Goal: Information Seeking & Learning: Check status

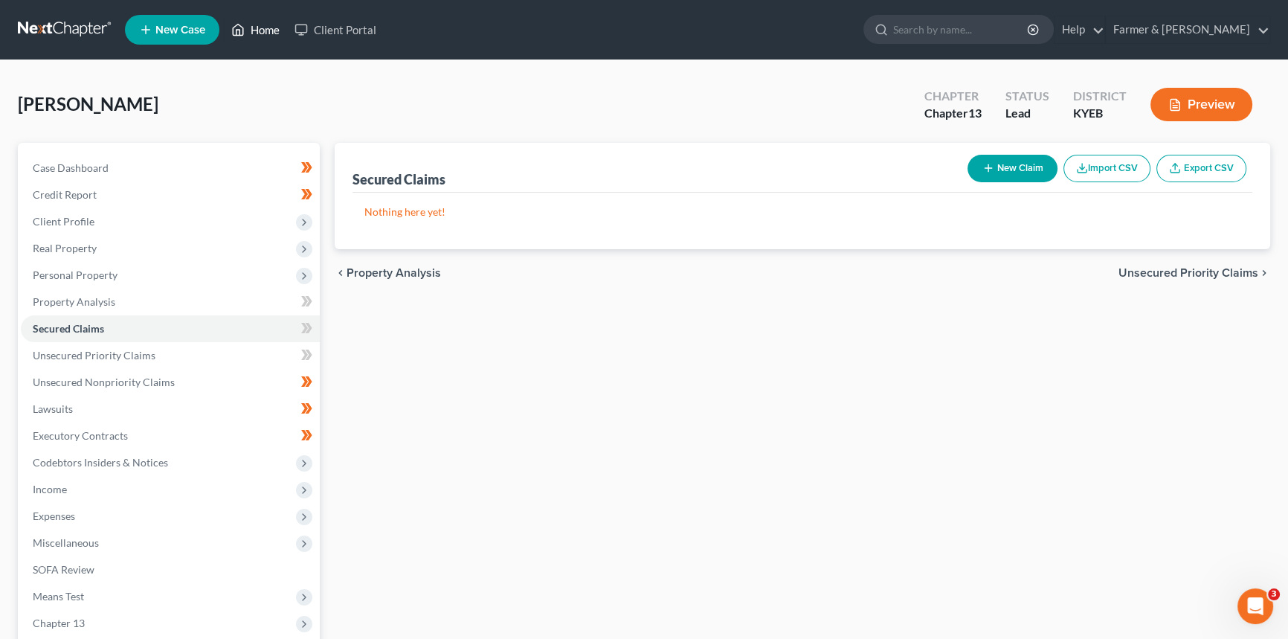
click at [268, 38] on link "Home" at bounding box center [255, 29] width 63 height 27
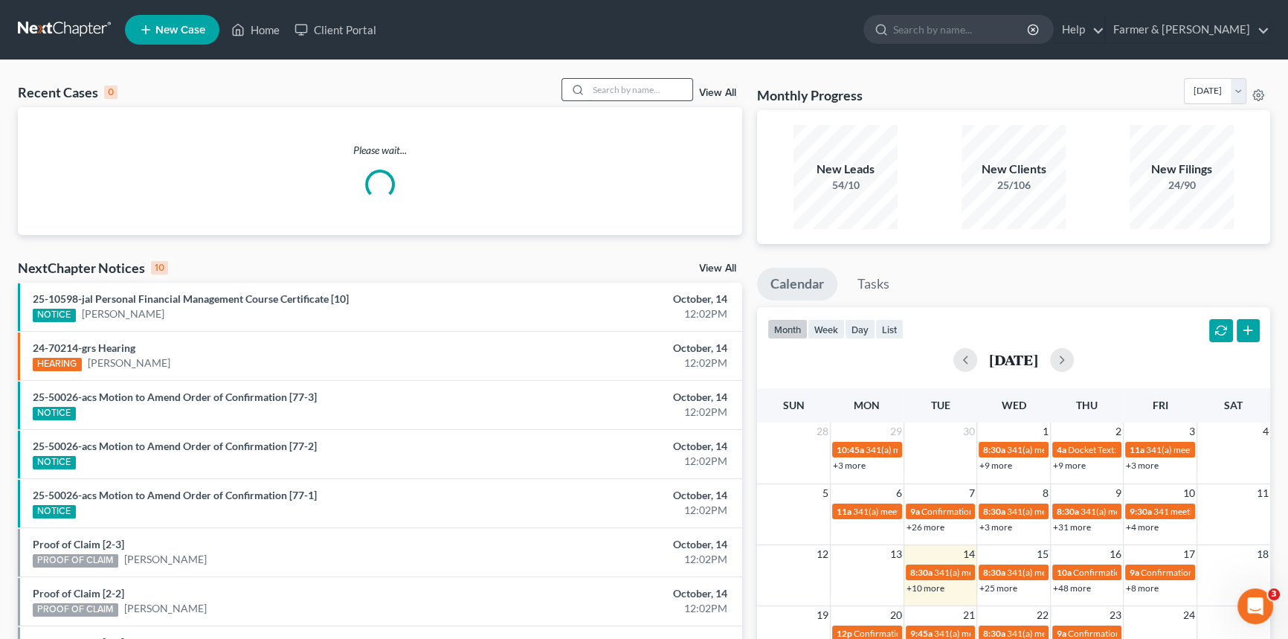
click at [630, 86] on input "search" at bounding box center [640, 90] width 104 height 22
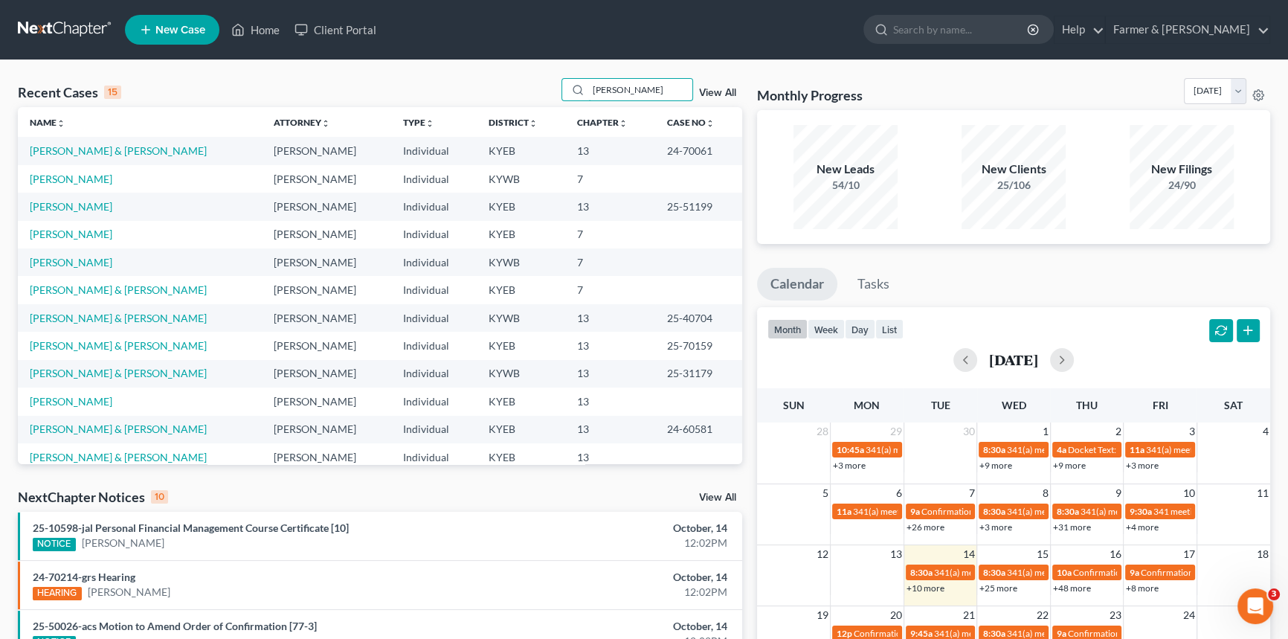
drag, startPoint x: 624, startPoint y: 85, endPoint x: 551, endPoint y: 82, distance: 73.0
click at [551, 82] on div "Recent Cases 15 [PERSON_NAME] View All" at bounding box center [380, 92] width 725 height 29
type input "[PERSON_NAME]"
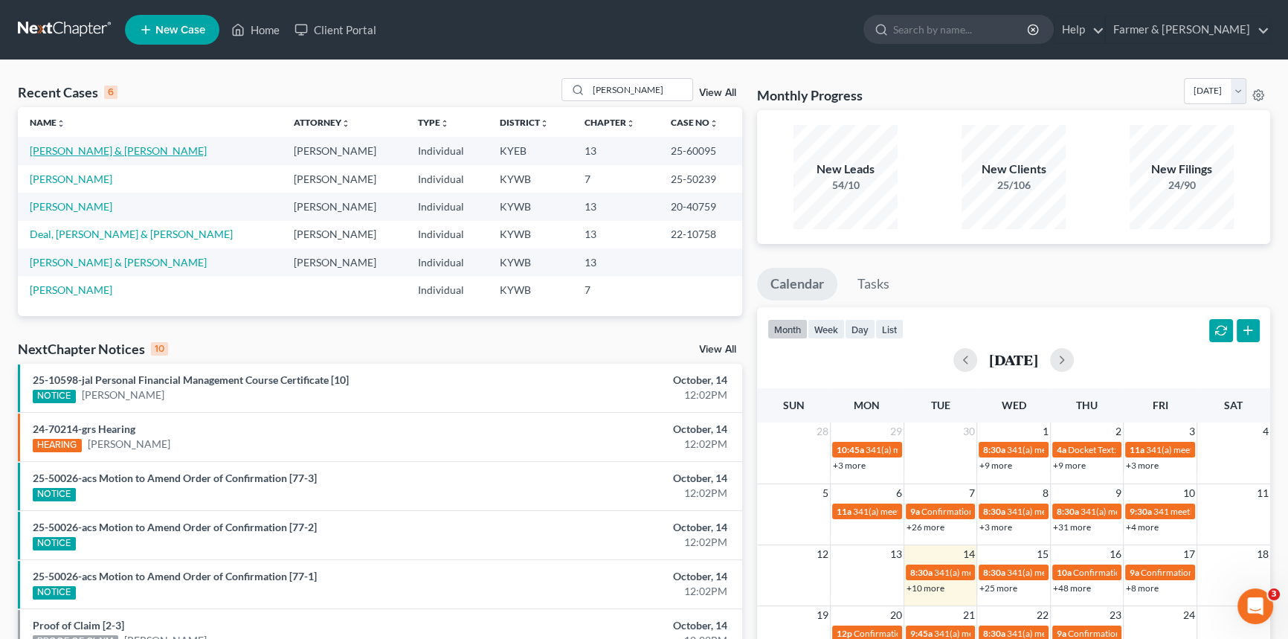
click at [100, 151] on link "[PERSON_NAME] & [PERSON_NAME]" at bounding box center [118, 150] width 177 height 13
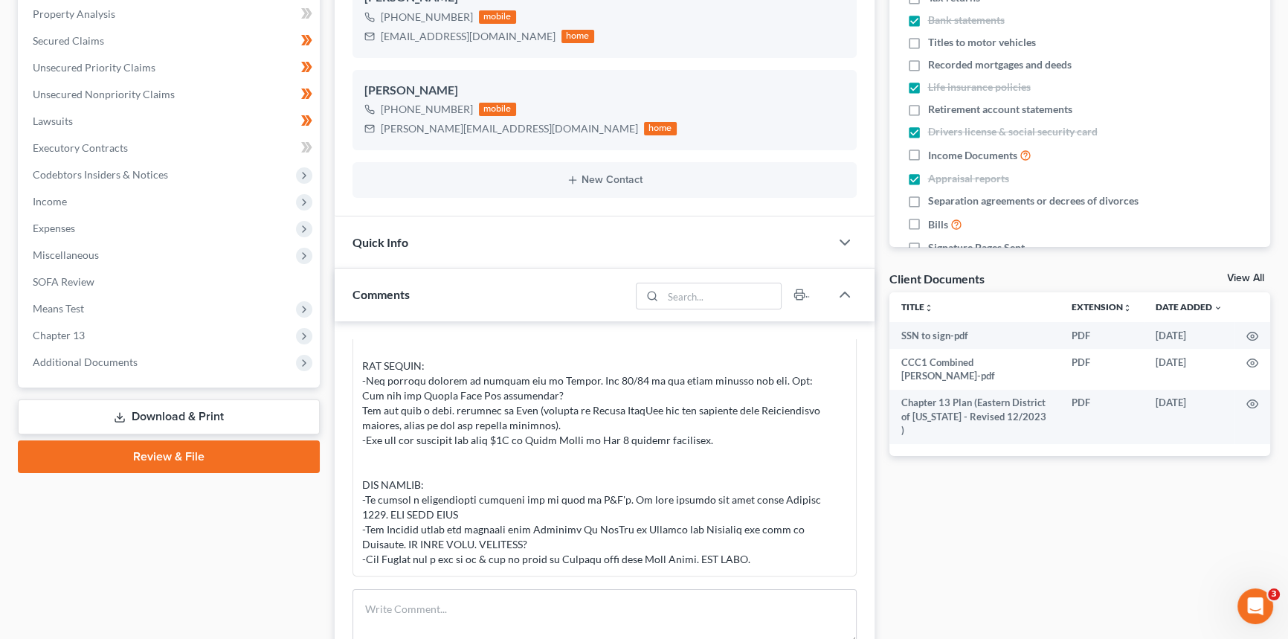
scroll to position [338, 0]
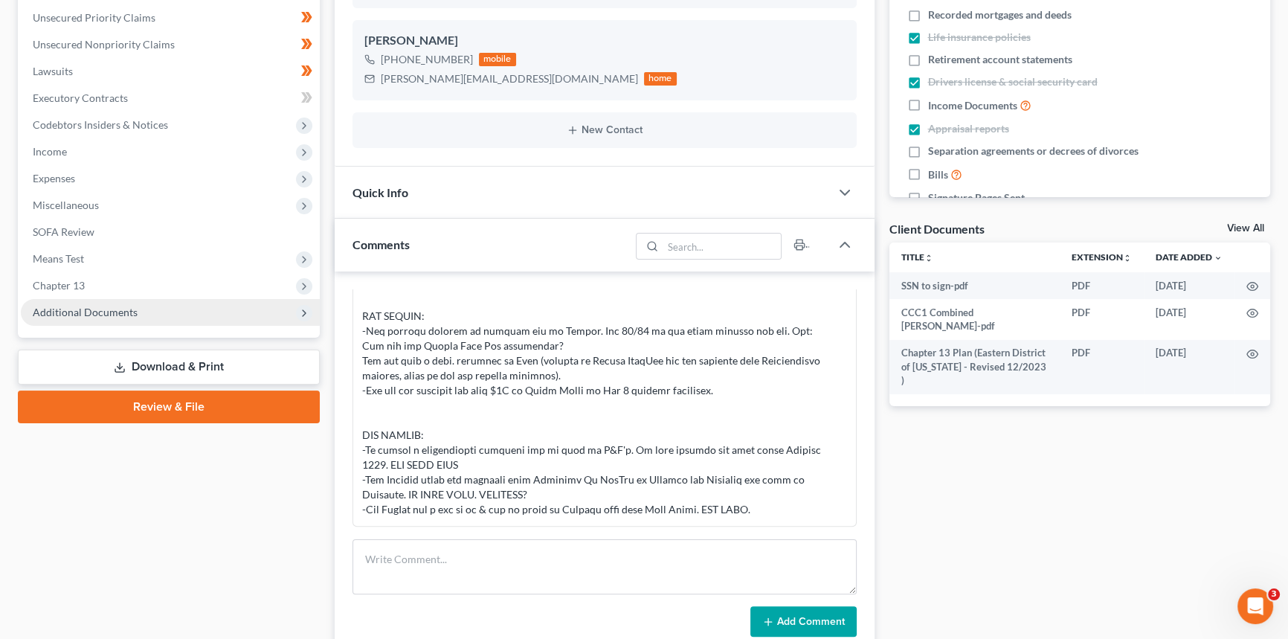
click at [92, 312] on span "Additional Documents" at bounding box center [85, 312] width 105 height 13
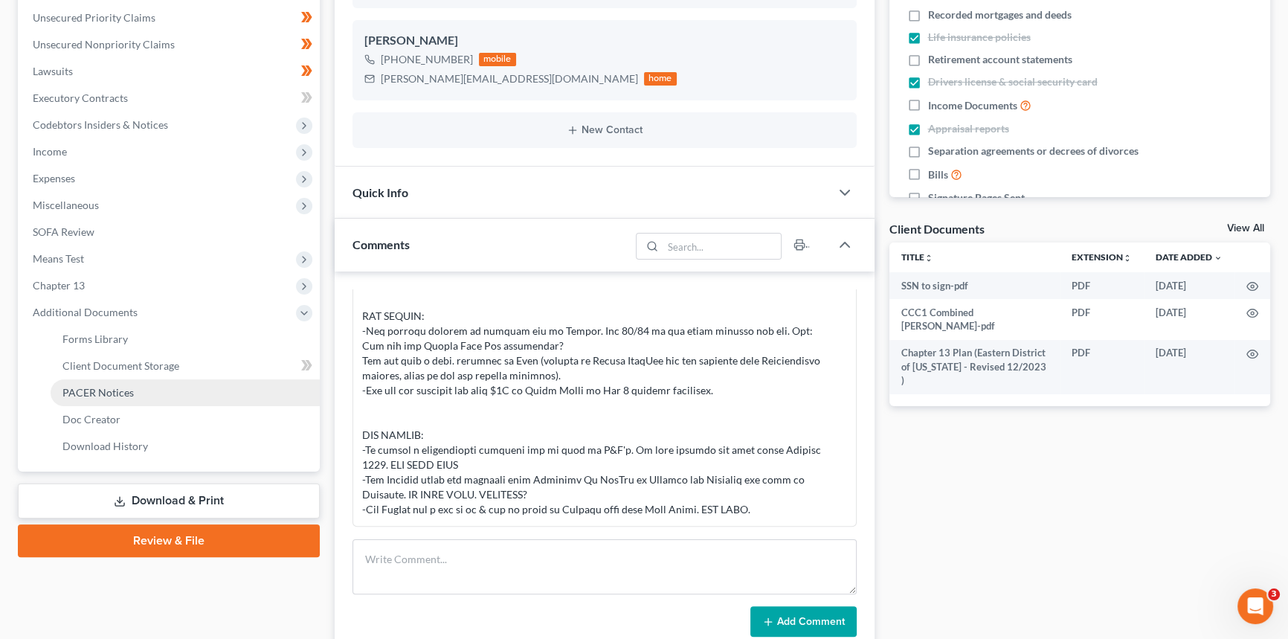
click at [82, 395] on span "PACER Notices" at bounding box center [97, 392] width 71 height 13
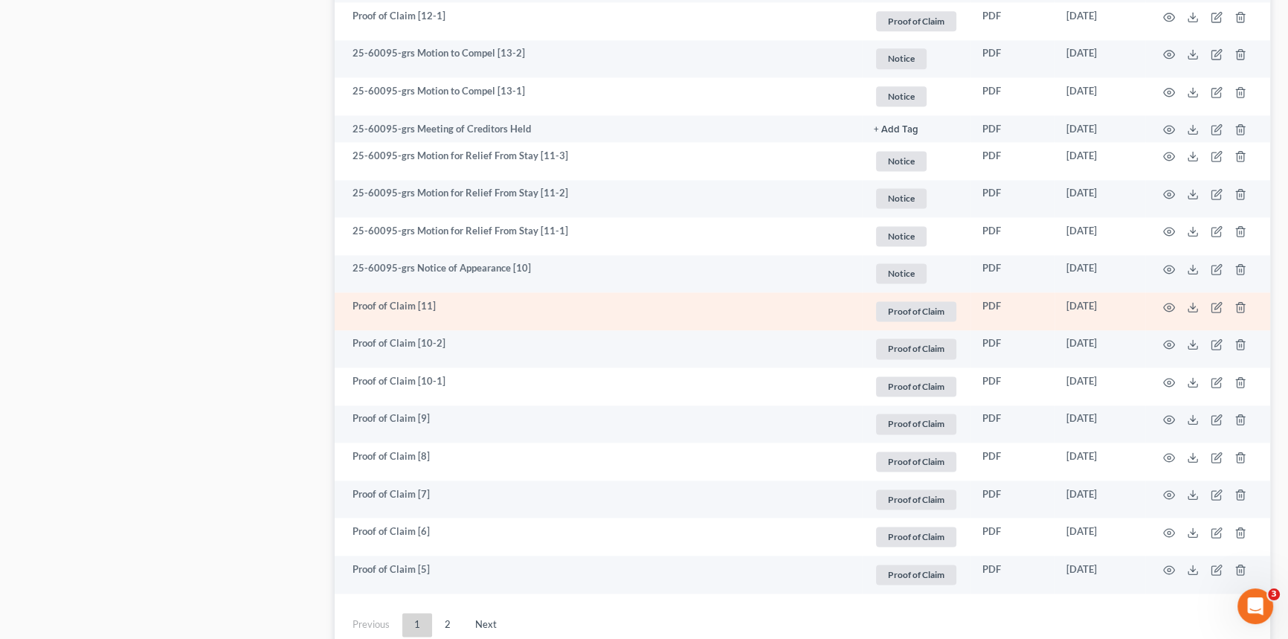
scroll to position [2680, 0]
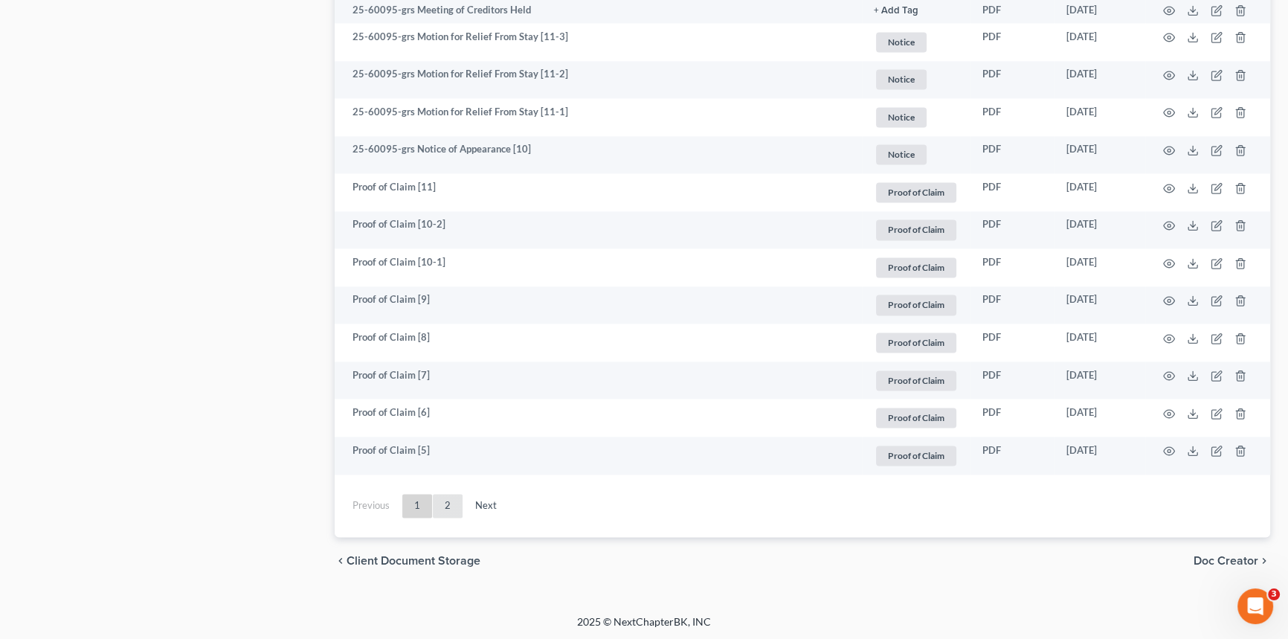
click at [443, 509] on link "2" at bounding box center [448, 506] width 30 height 24
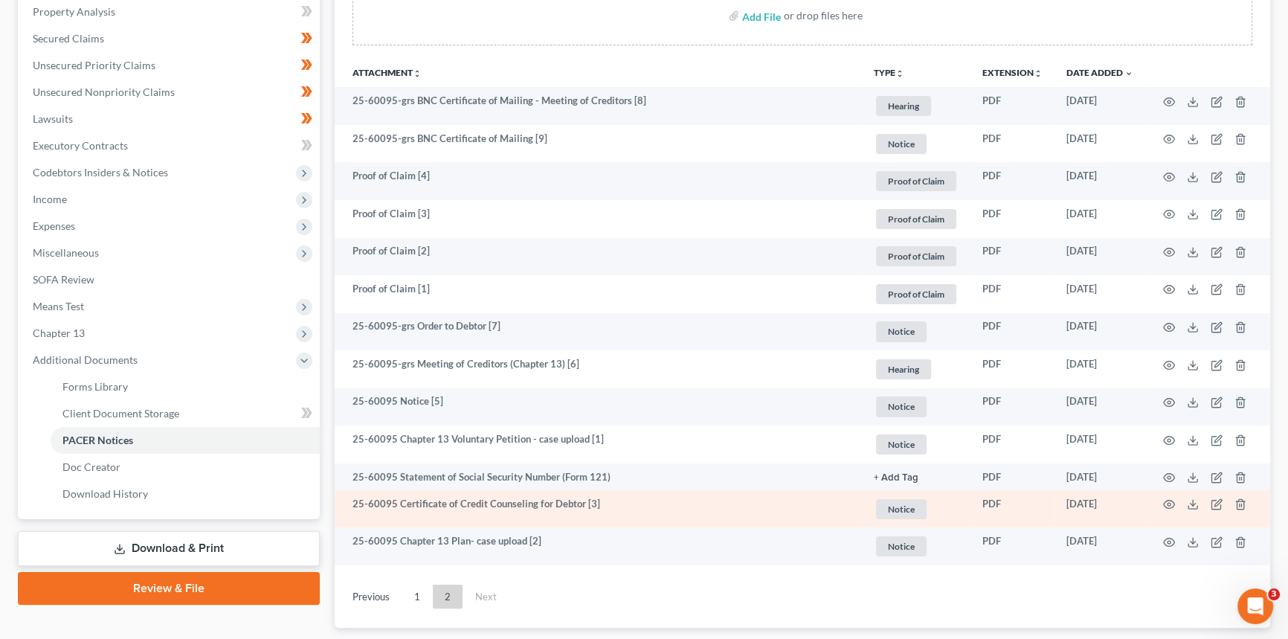
scroll to position [381, 0]
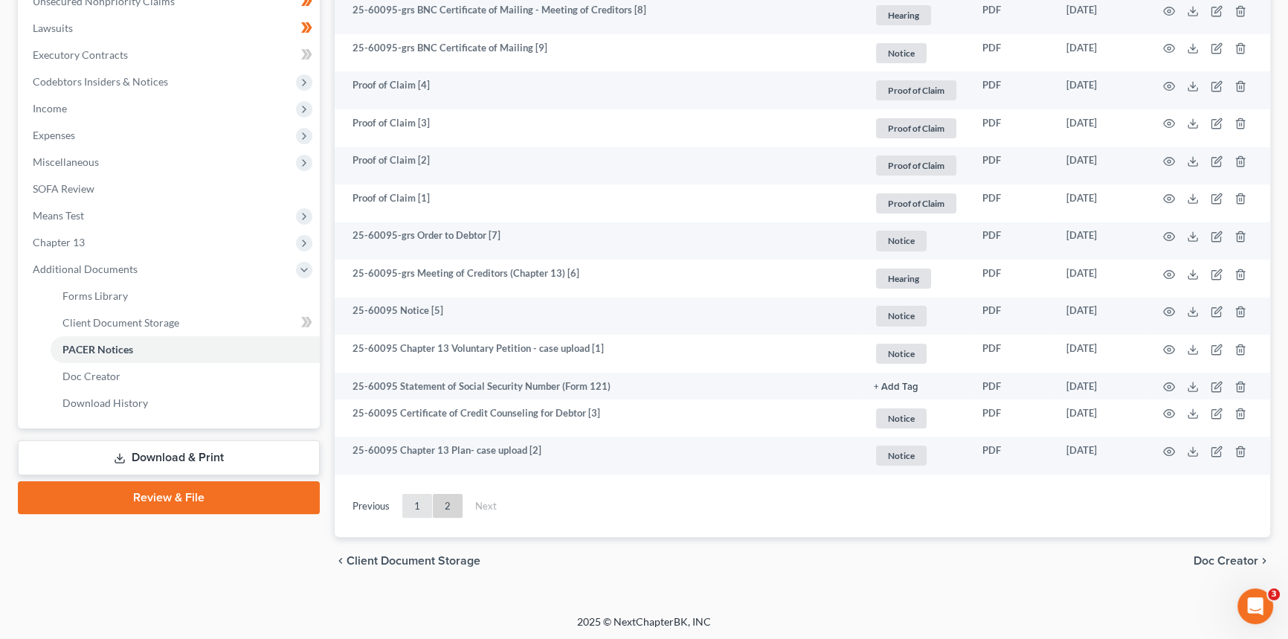
click at [420, 505] on link "1" at bounding box center [417, 506] width 30 height 24
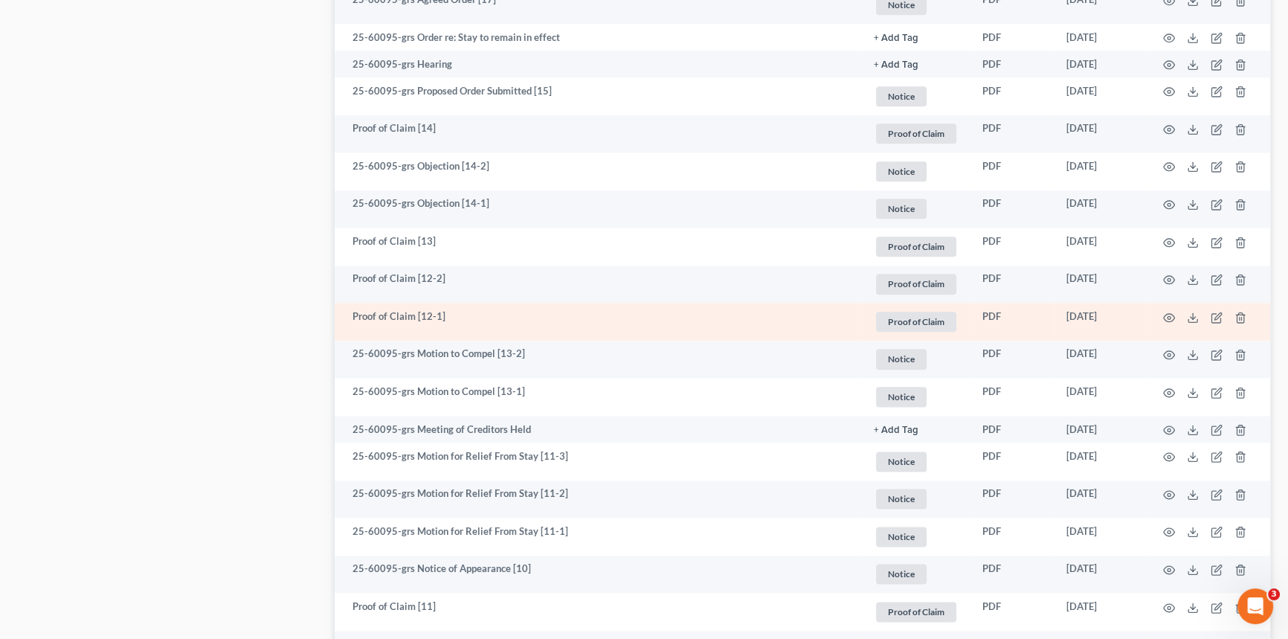
scroll to position [2275, 0]
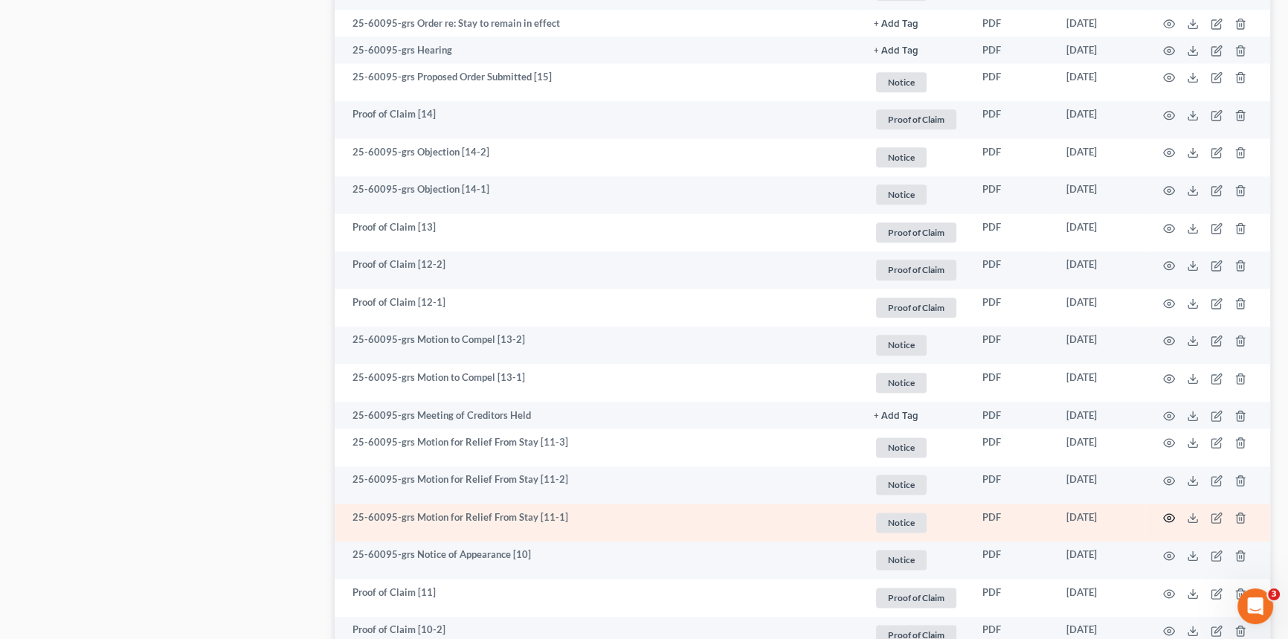
click at [1167, 516] on icon "button" at bounding box center [1170, 518] width 12 height 12
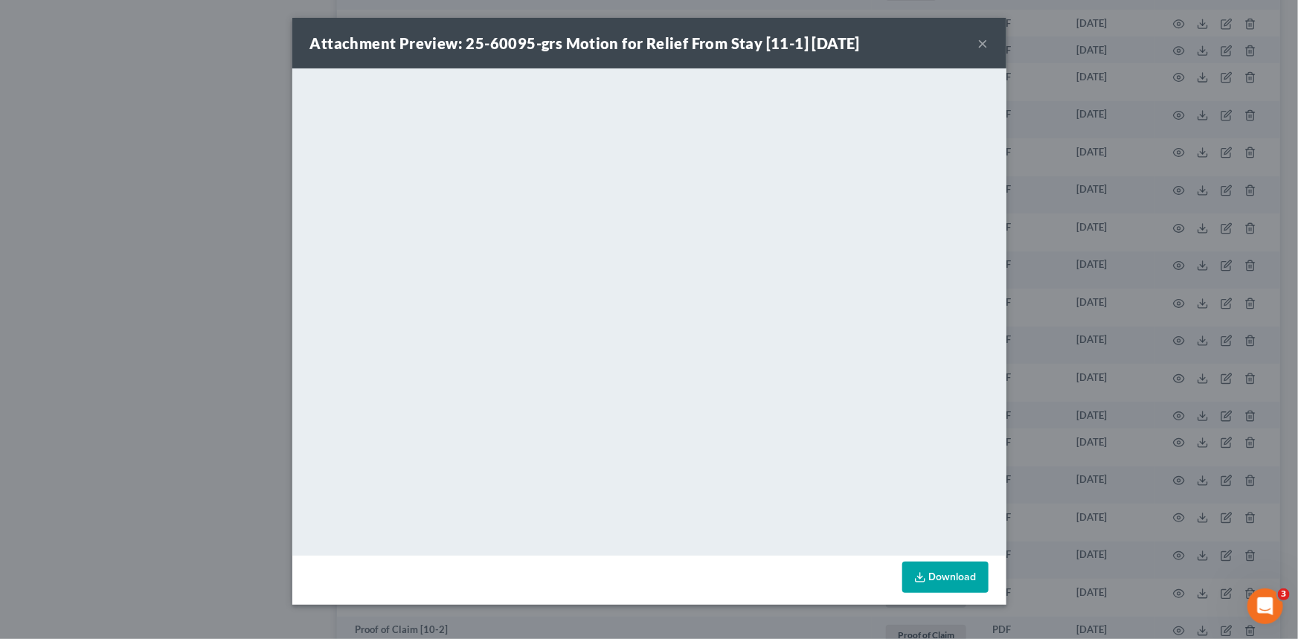
click at [986, 39] on button "×" at bounding box center [983, 43] width 10 height 18
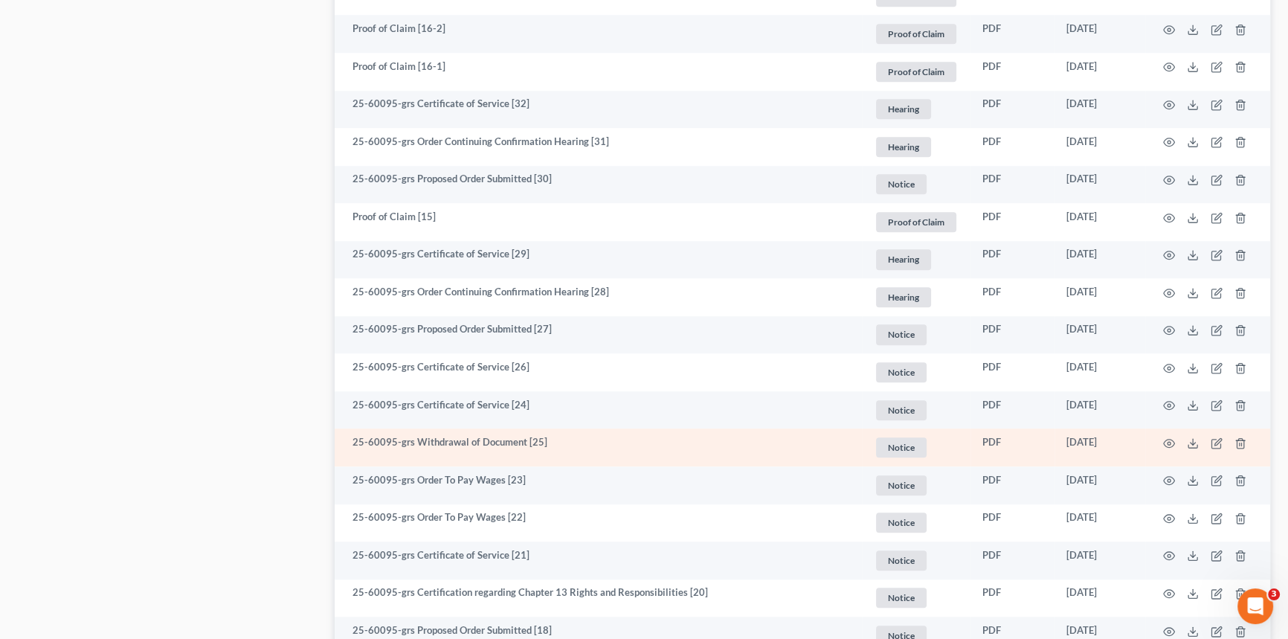
scroll to position [1531, 0]
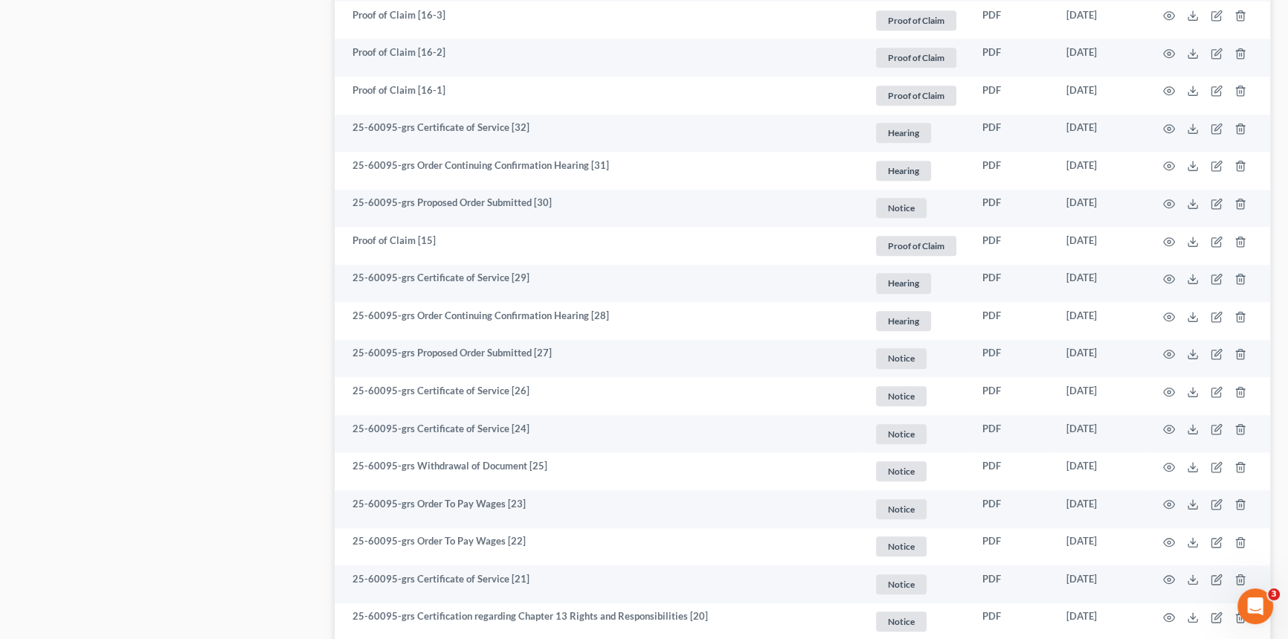
click at [223, 306] on div "Case Dashboard Payments Invoices Payments Payments Credit Report Client Profile" at bounding box center [168, 173] width 317 height 3122
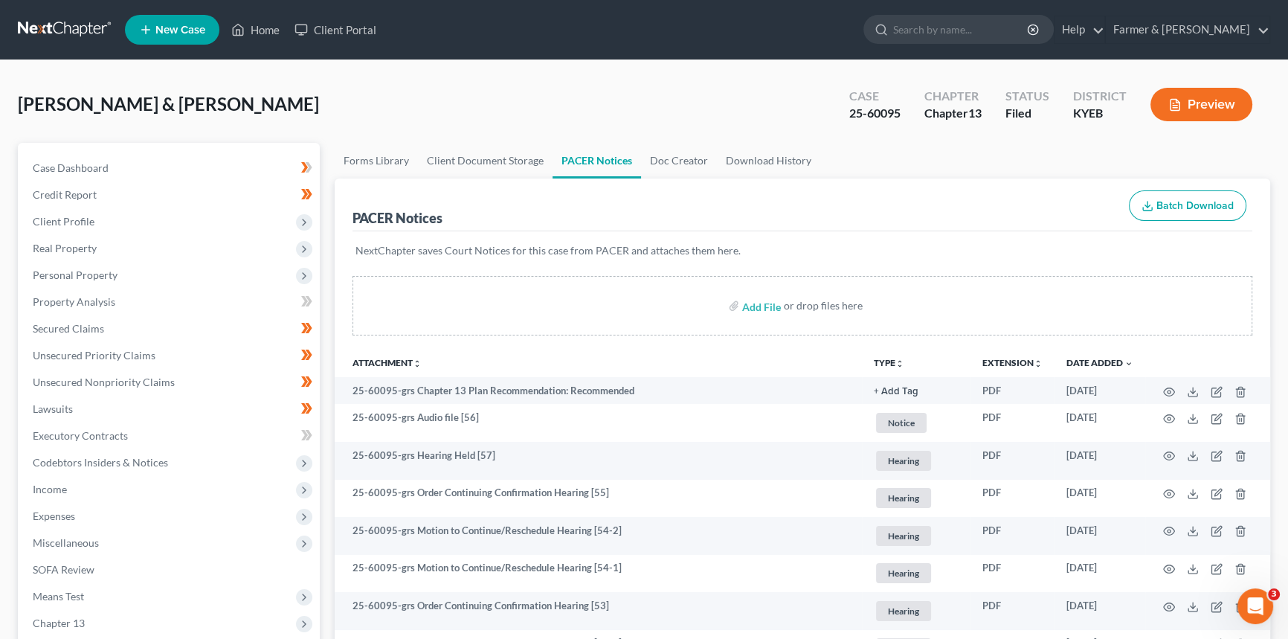
scroll to position [1149, 0]
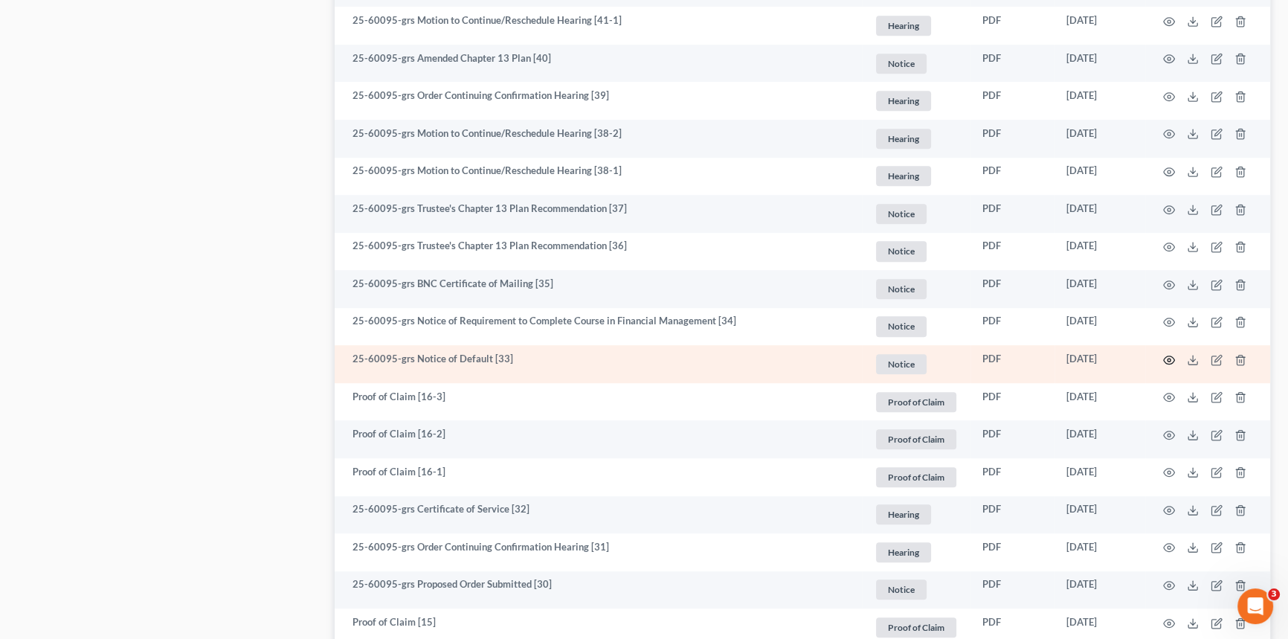
click at [1166, 359] on icon "button" at bounding box center [1170, 360] width 12 height 12
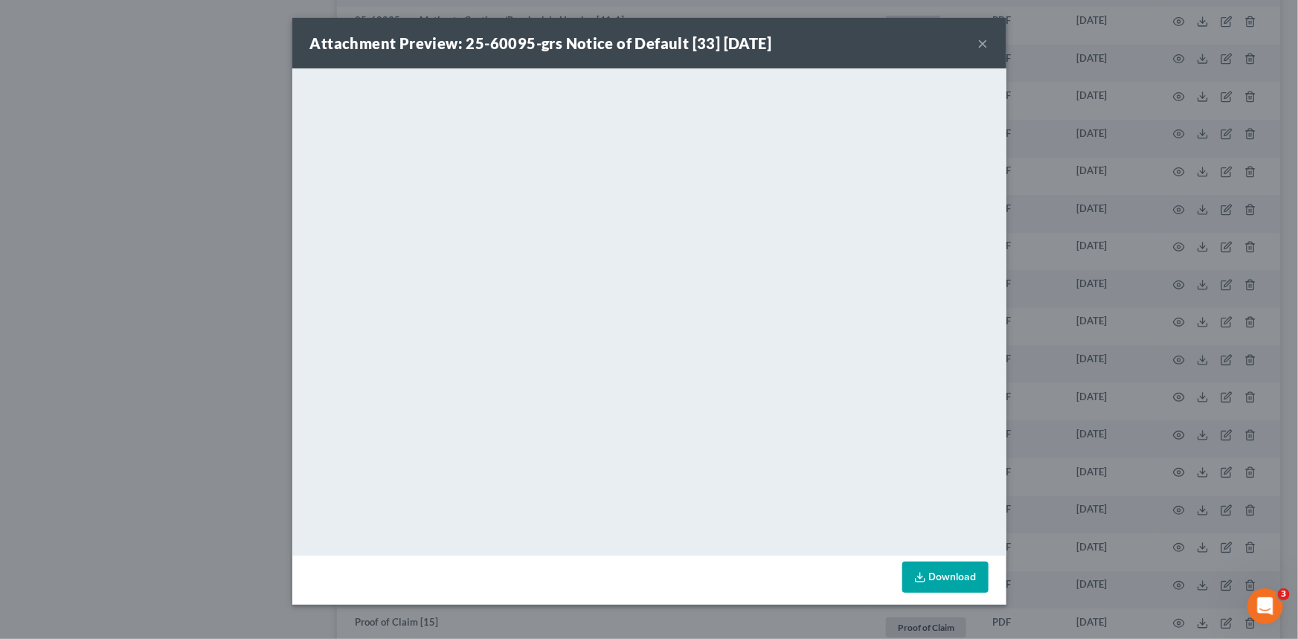
click at [981, 44] on button "×" at bounding box center [983, 43] width 10 height 18
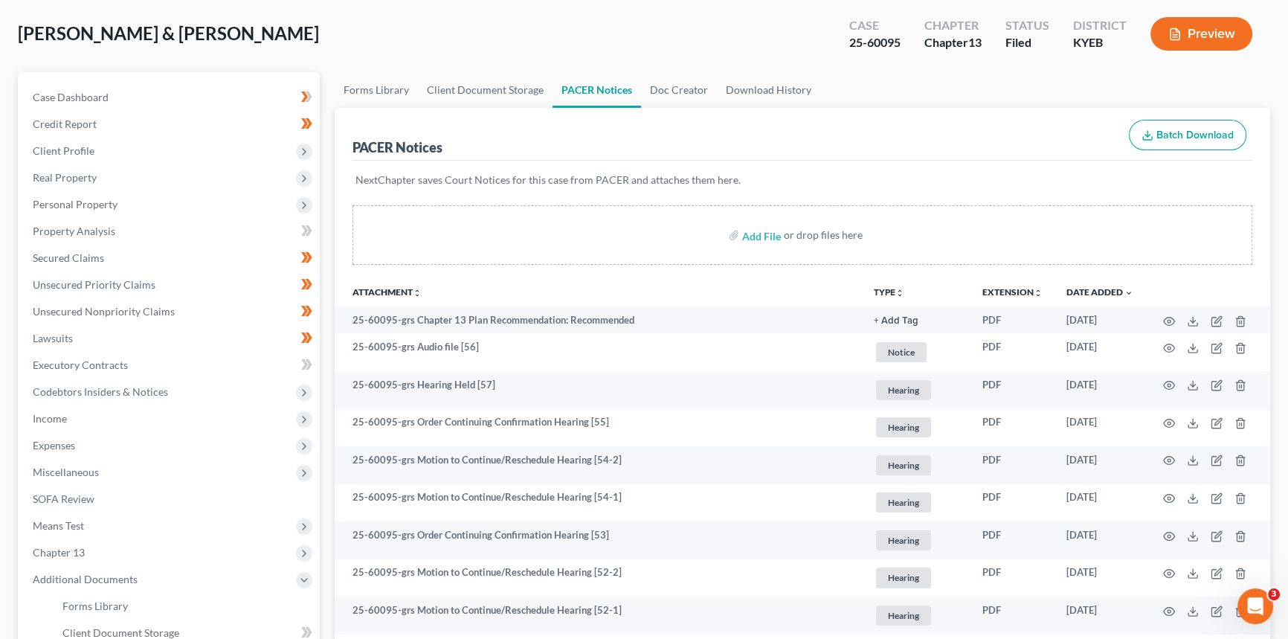
scroll to position [67, 0]
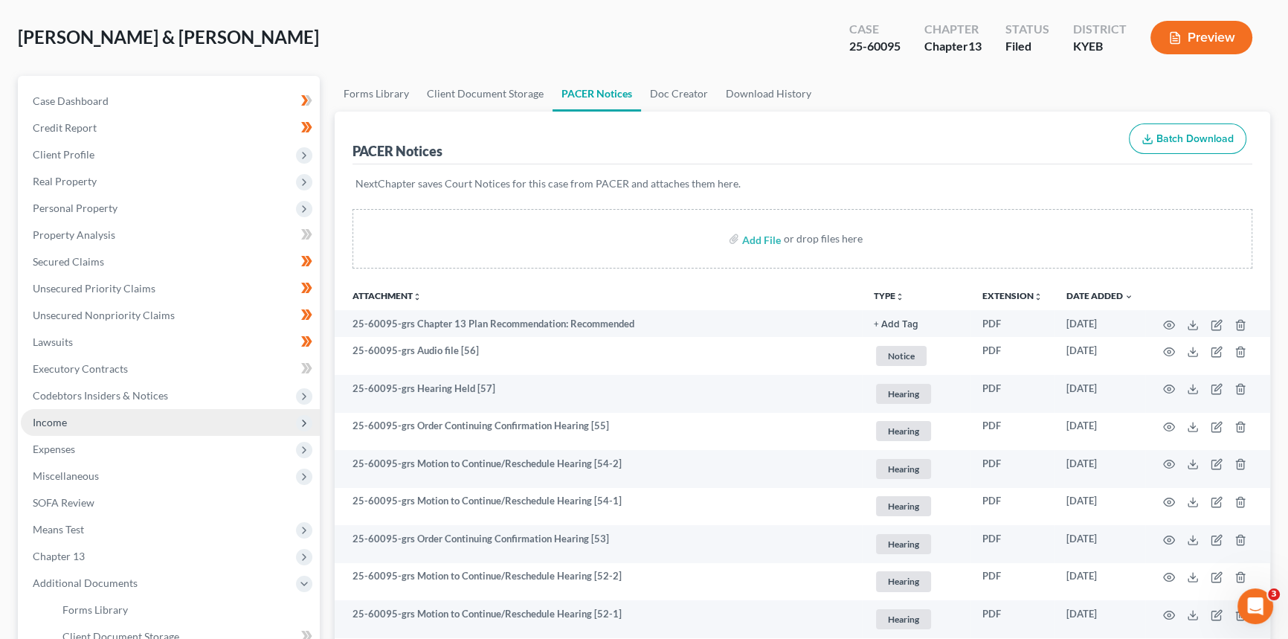
click at [158, 426] on span "Income" at bounding box center [170, 422] width 299 height 27
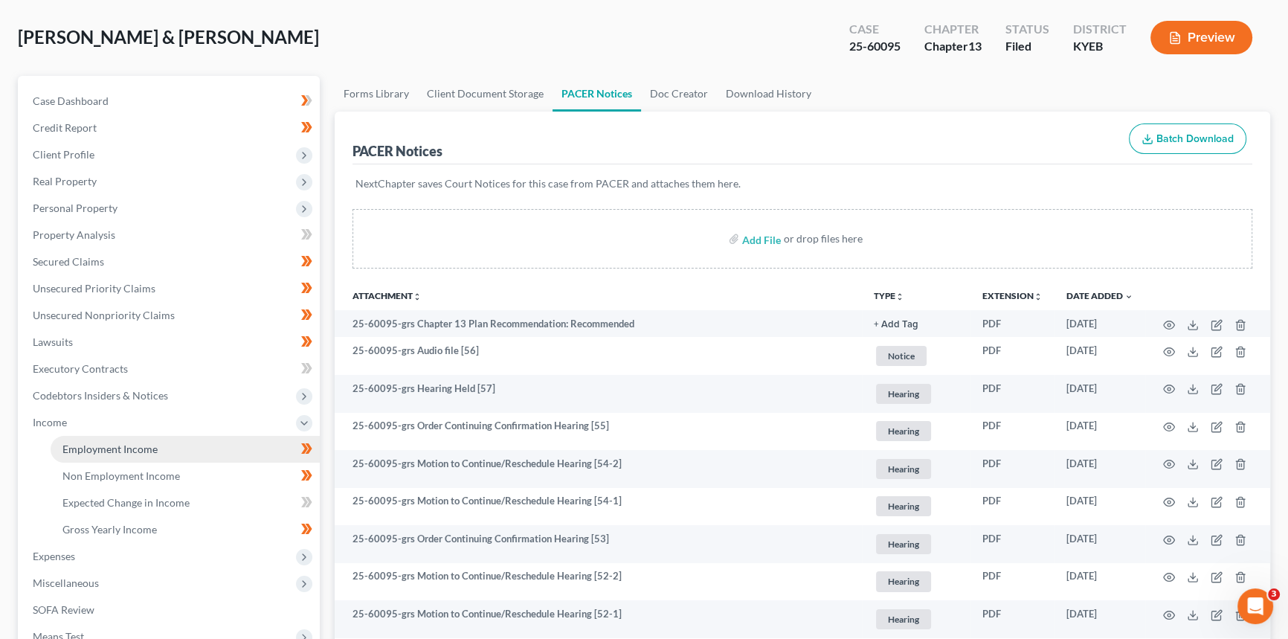
click at [138, 444] on span "Employment Income" at bounding box center [109, 449] width 95 height 13
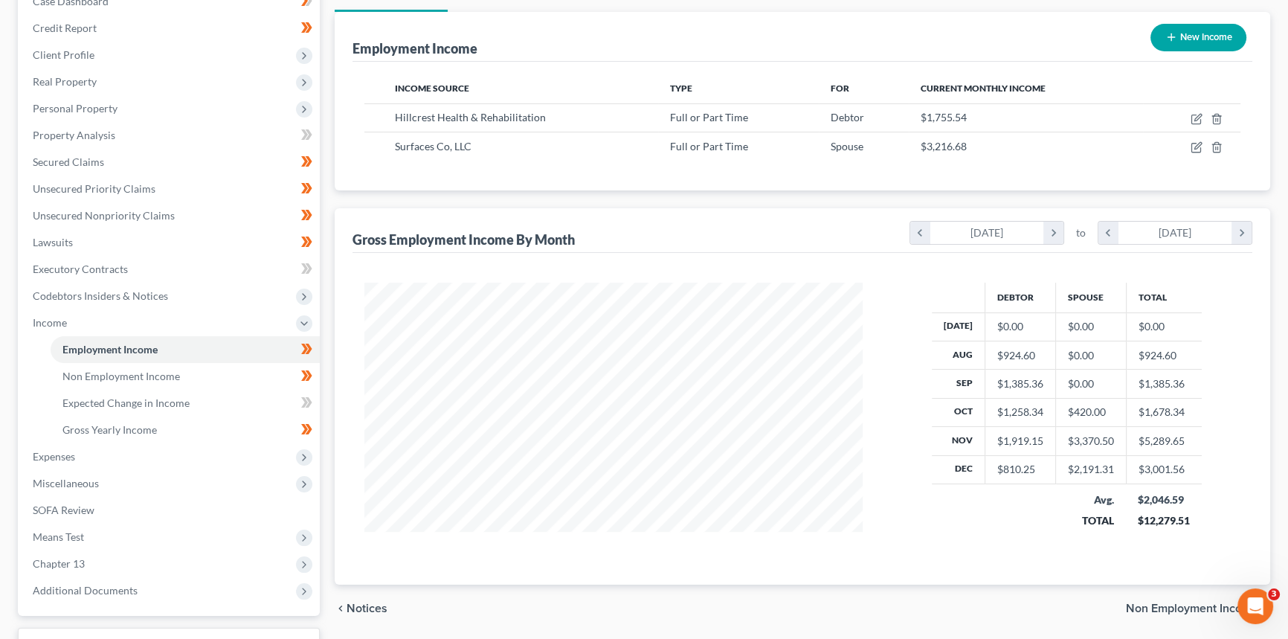
scroll to position [202, 0]
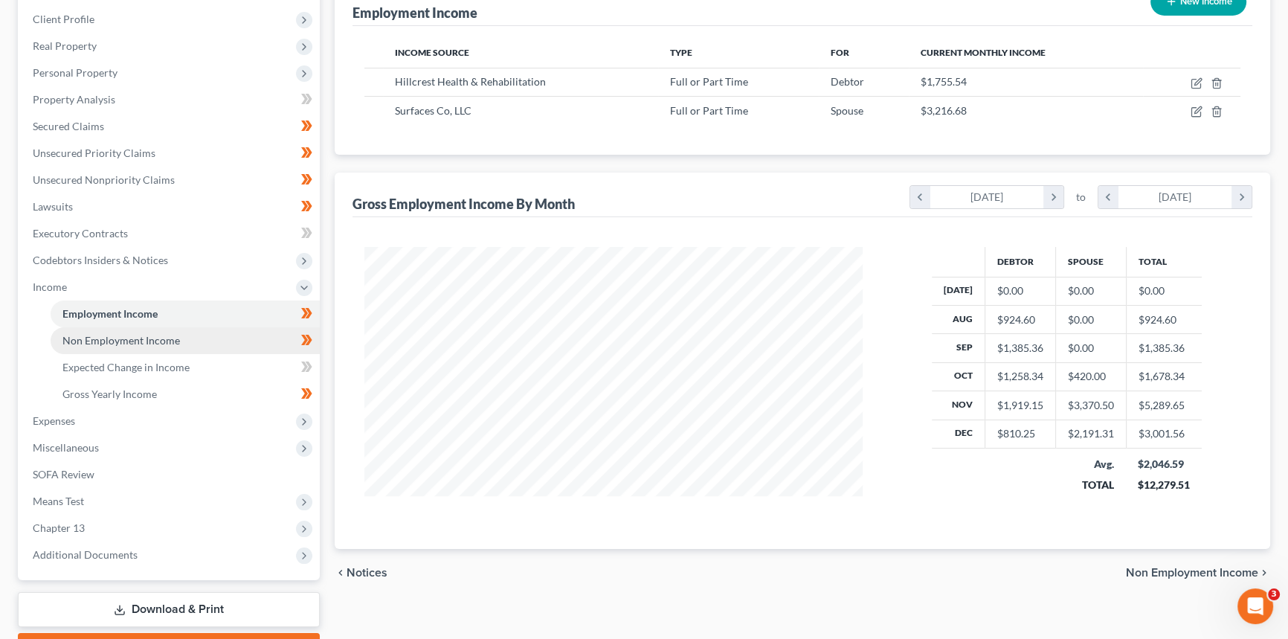
click at [95, 344] on span "Non Employment Income" at bounding box center [121, 340] width 118 height 13
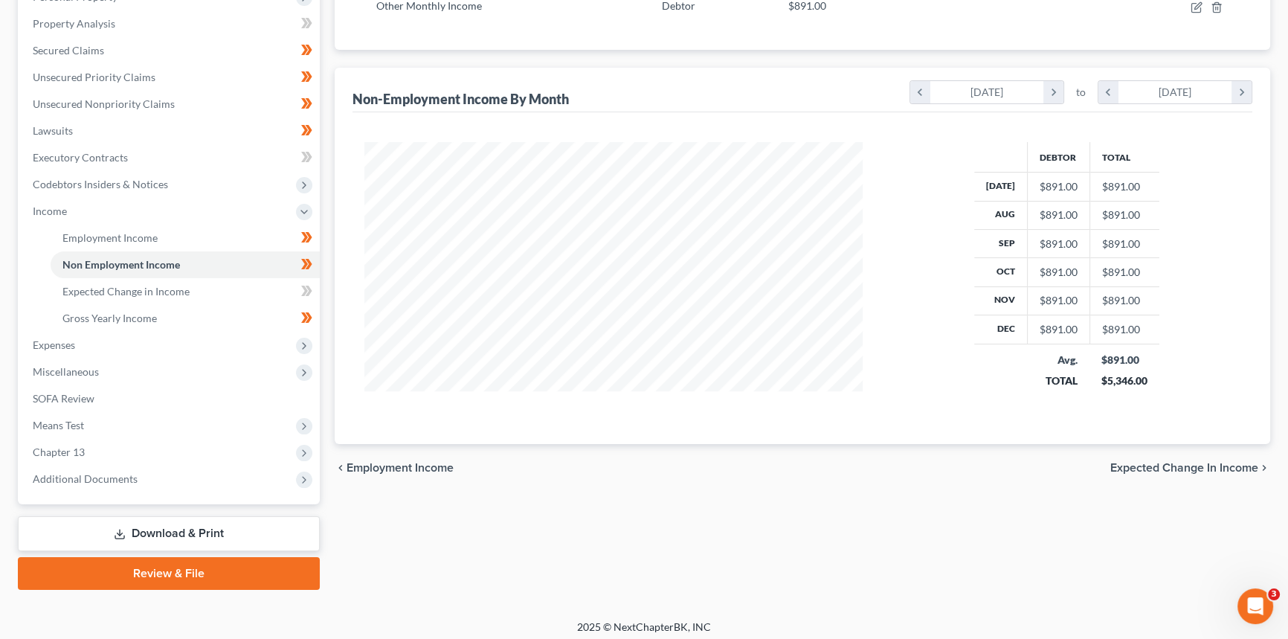
scroll to position [283, 0]
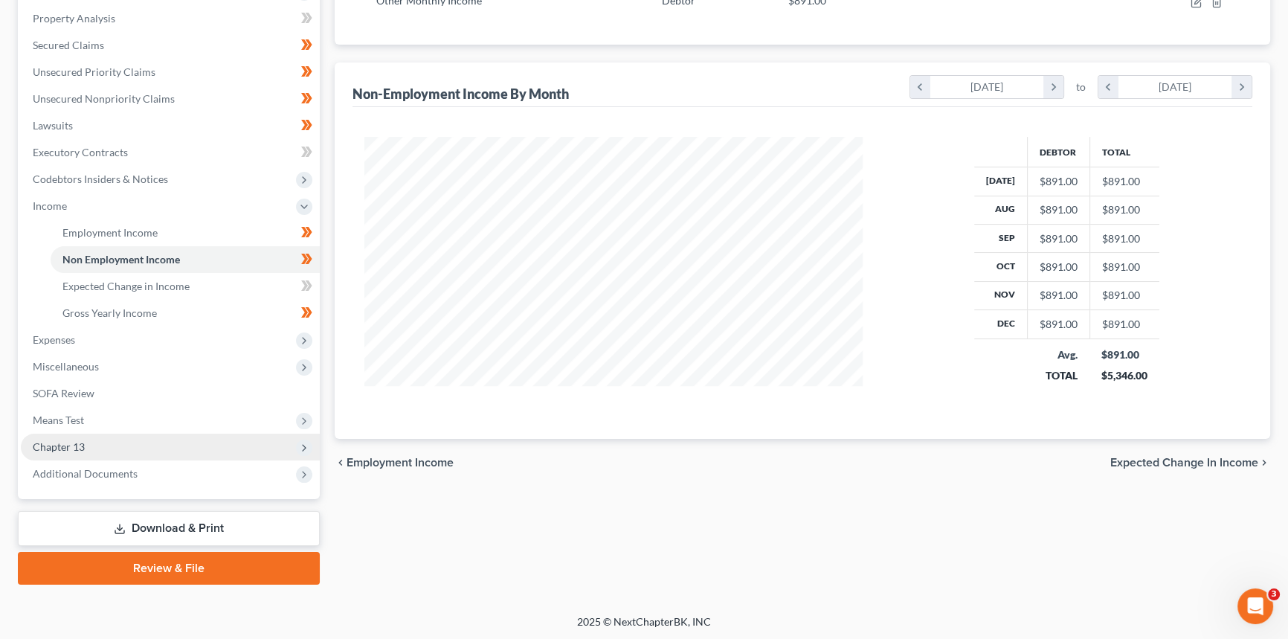
click at [100, 444] on span "Chapter 13" at bounding box center [170, 447] width 299 height 27
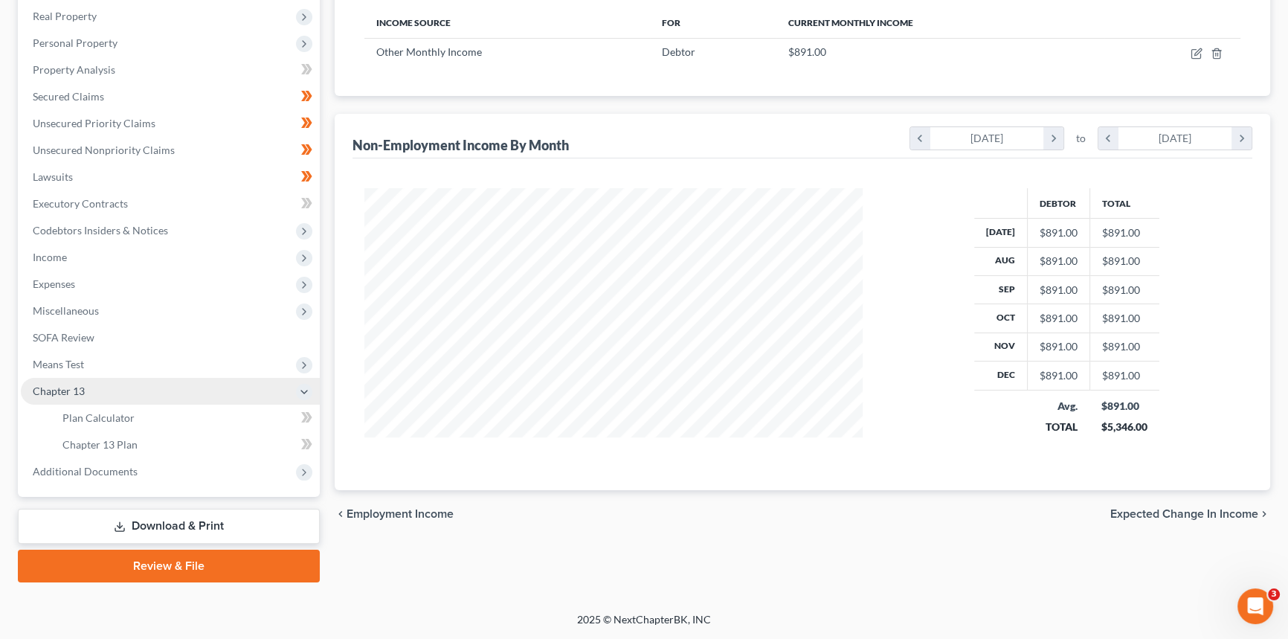
scroll to position [231, 0]
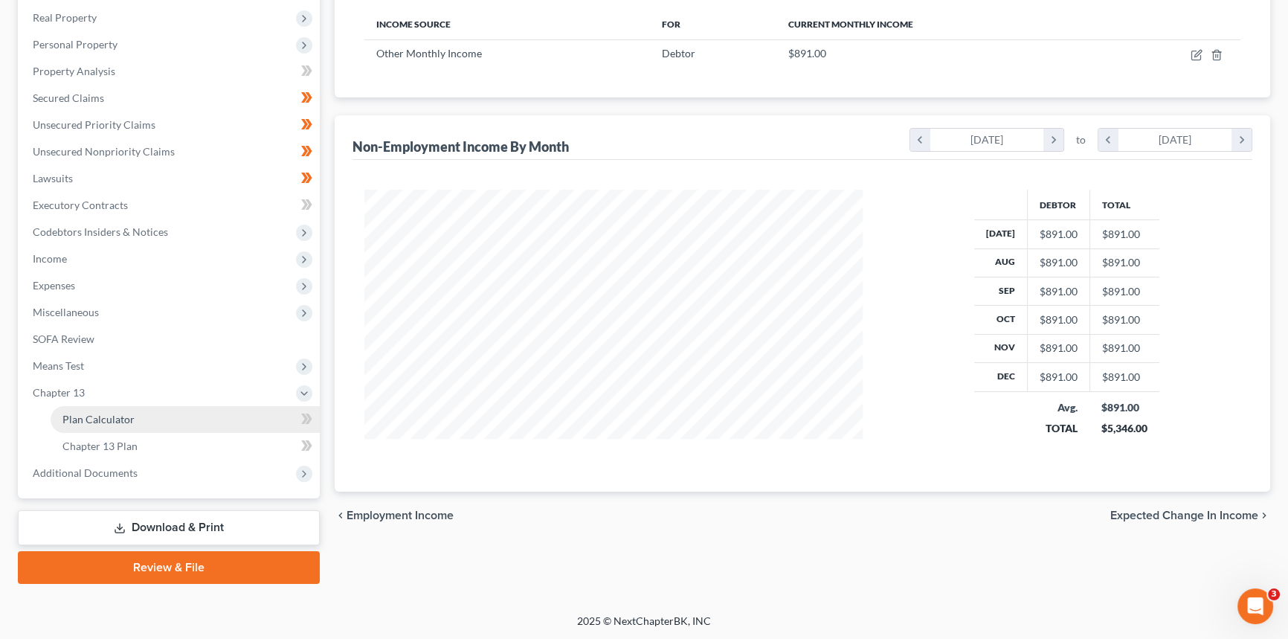
click at [110, 420] on span "Plan Calculator" at bounding box center [98, 419] width 72 height 13
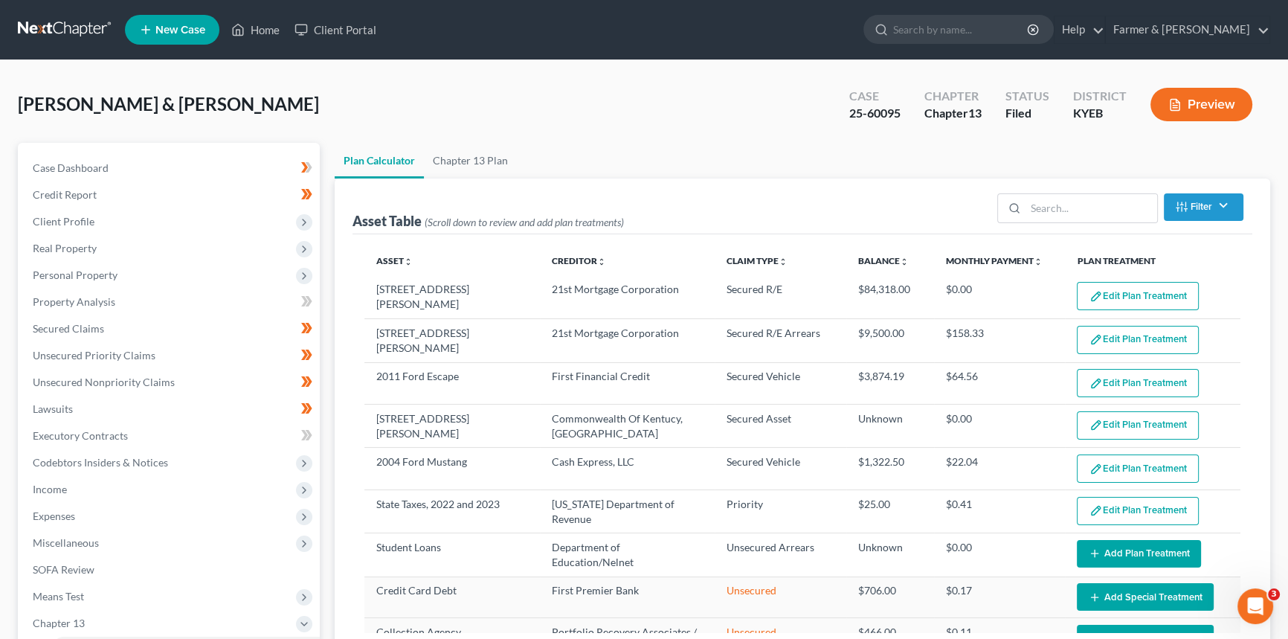
select select "59"
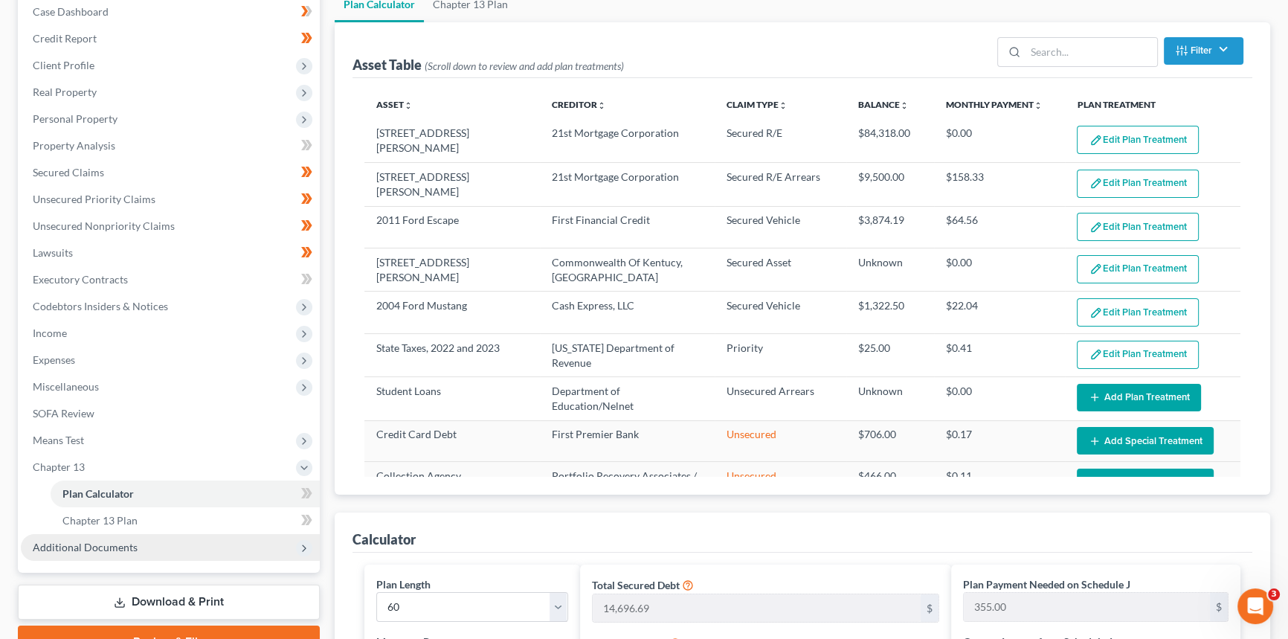
scroll to position [60, 0]
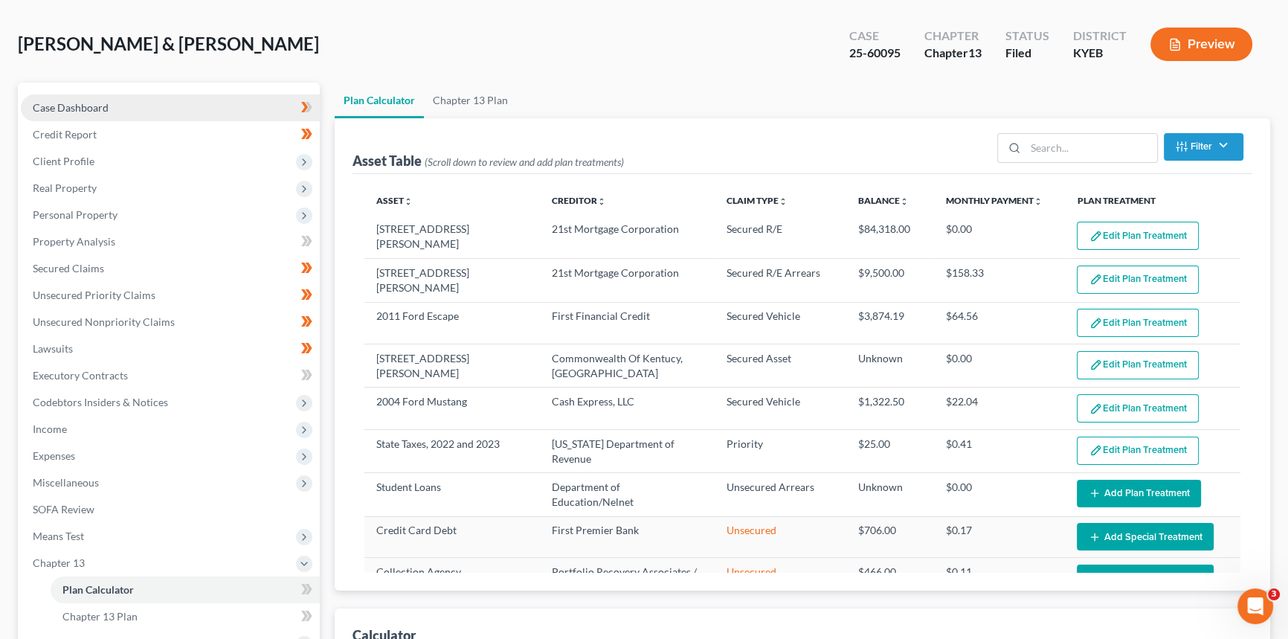
click at [80, 104] on span "Case Dashboard" at bounding box center [71, 107] width 76 height 13
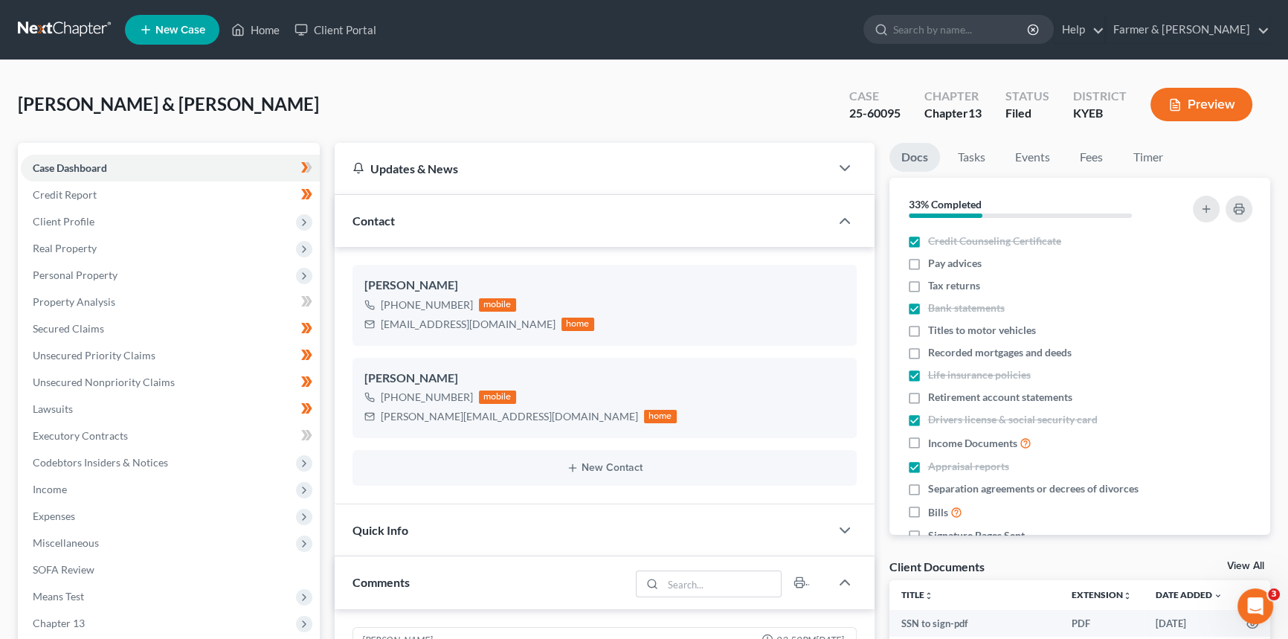
scroll to position [870, 0]
click at [969, 27] on input "search" at bounding box center [961, 30] width 136 height 28
click at [260, 32] on link "Home" at bounding box center [255, 29] width 63 height 27
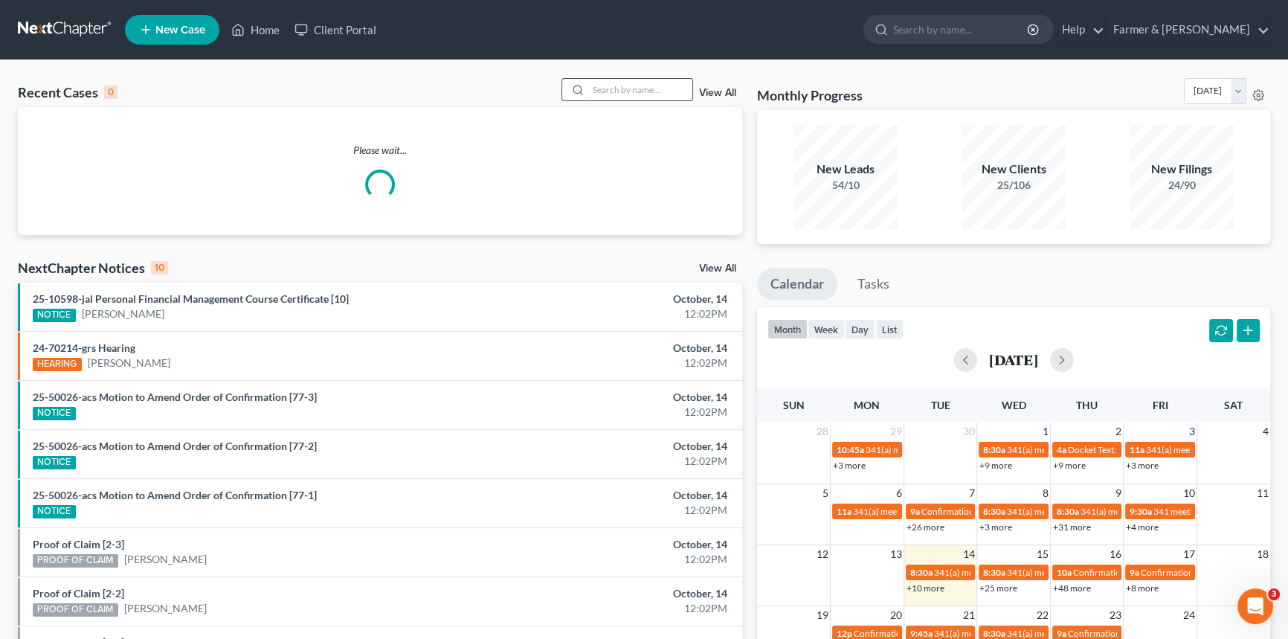
click at [592, 87] on input "search" at bounding box center [640, 90] width 104 height 22
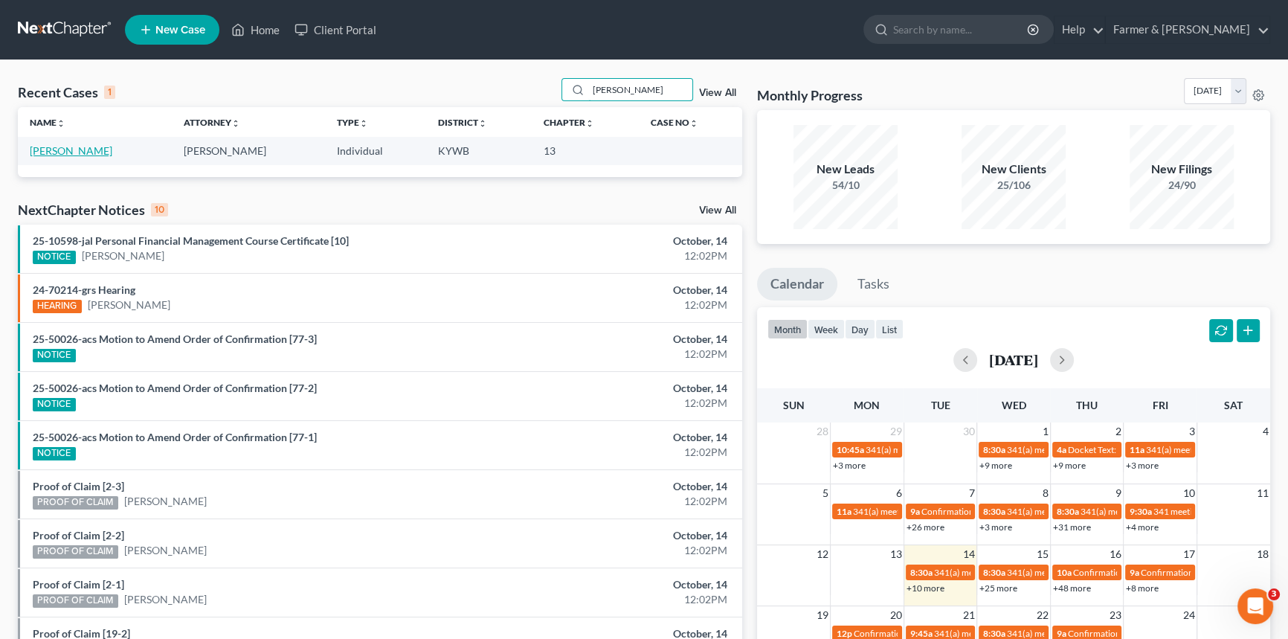
type input "[PERSON_NAME]"
click at [47, 150] on link "[PERSON_NAME]" at bounding box center [71, 150] width 83 height 13
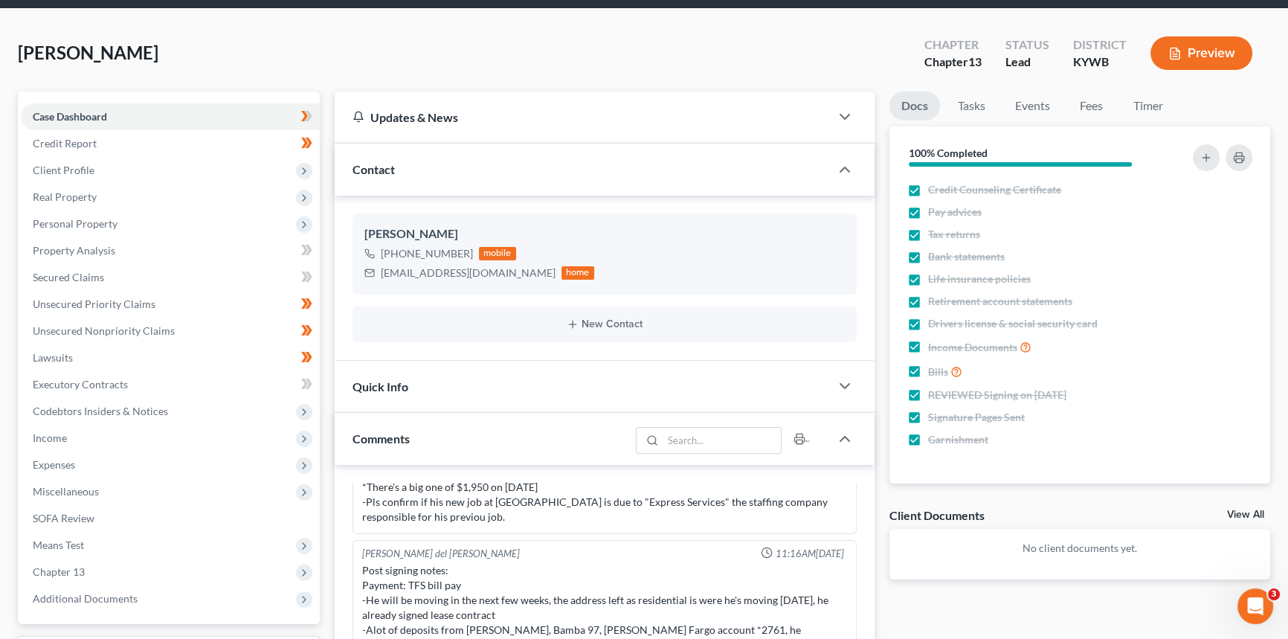
scroll to position [67, 0]
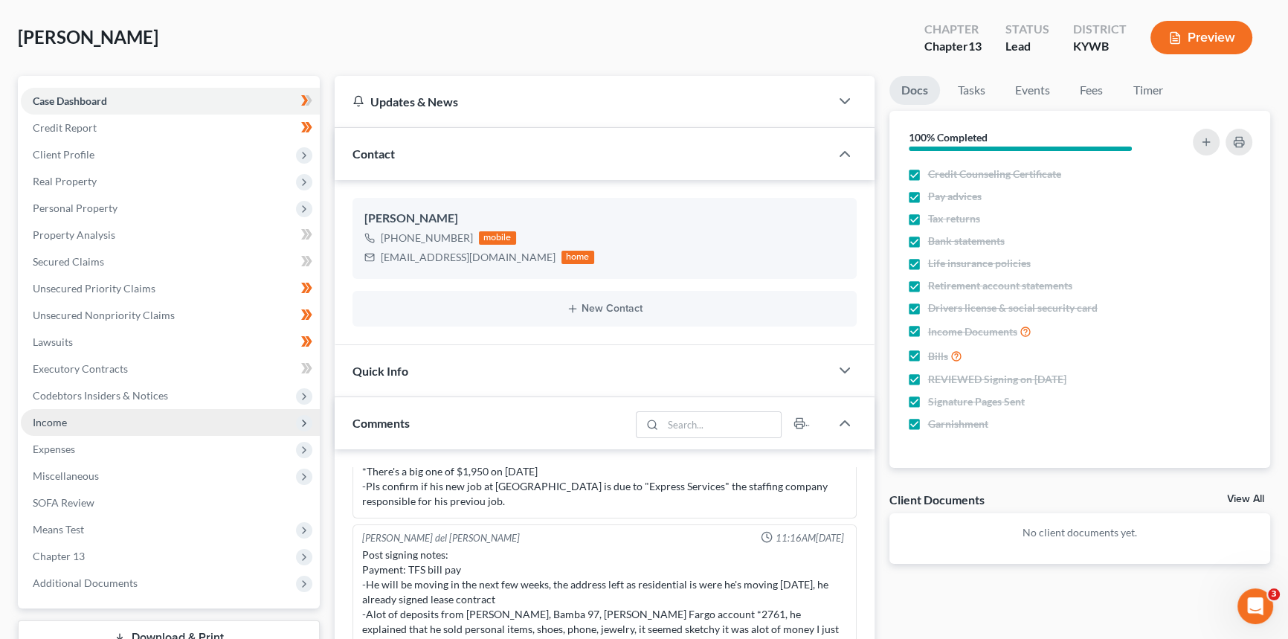
click at [67, 424] on span "Income" at bounding box center [170, 422] width 299 height 27
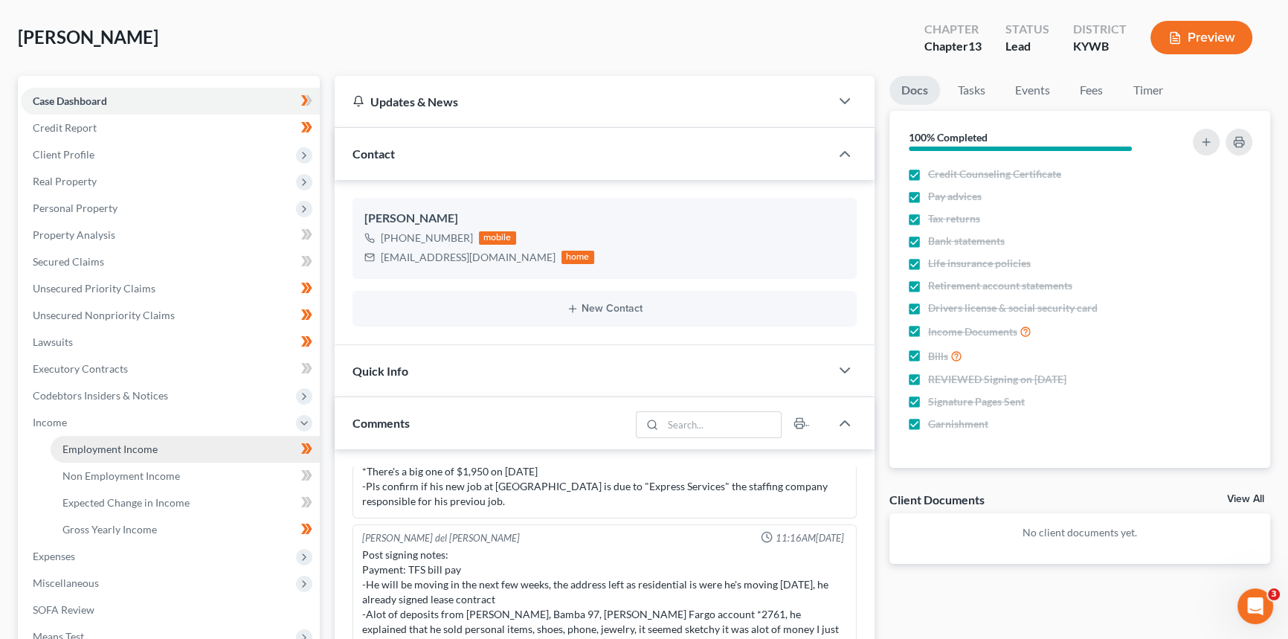
click at [90, 447] on span "Employment Income" at bounding box center [109, 449] width 95 height 13
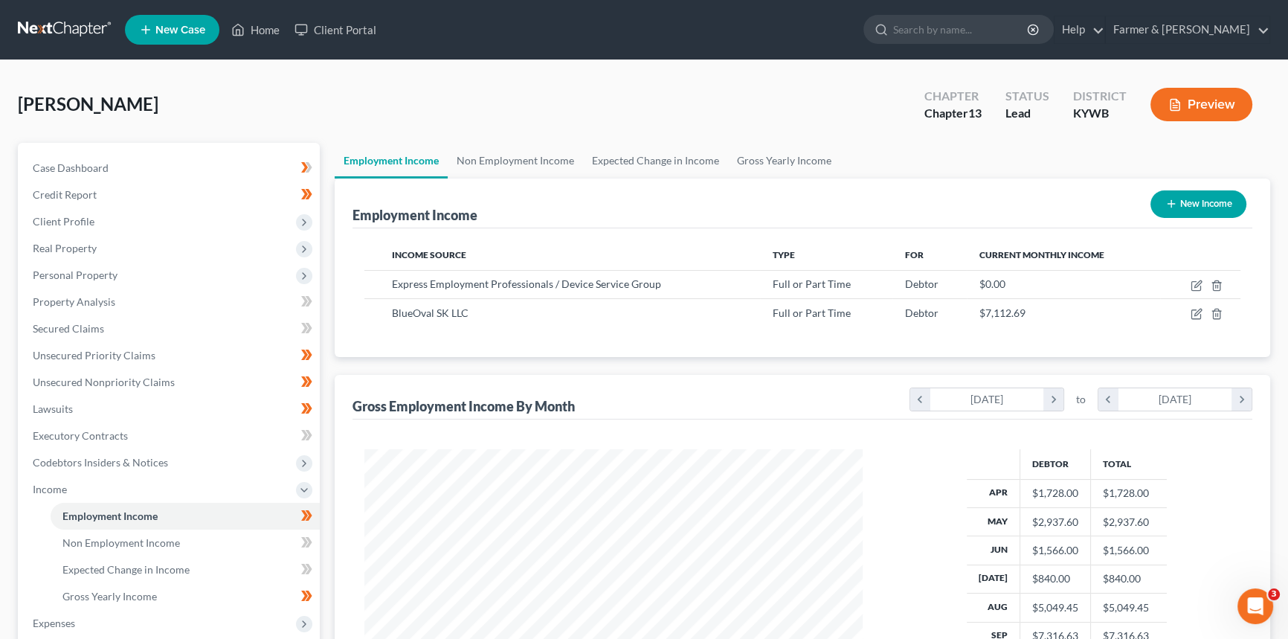
scroll to position [266, 528]
click at [259, 31] on link "Home" at bounding box center [255, 29] width 63 height 27
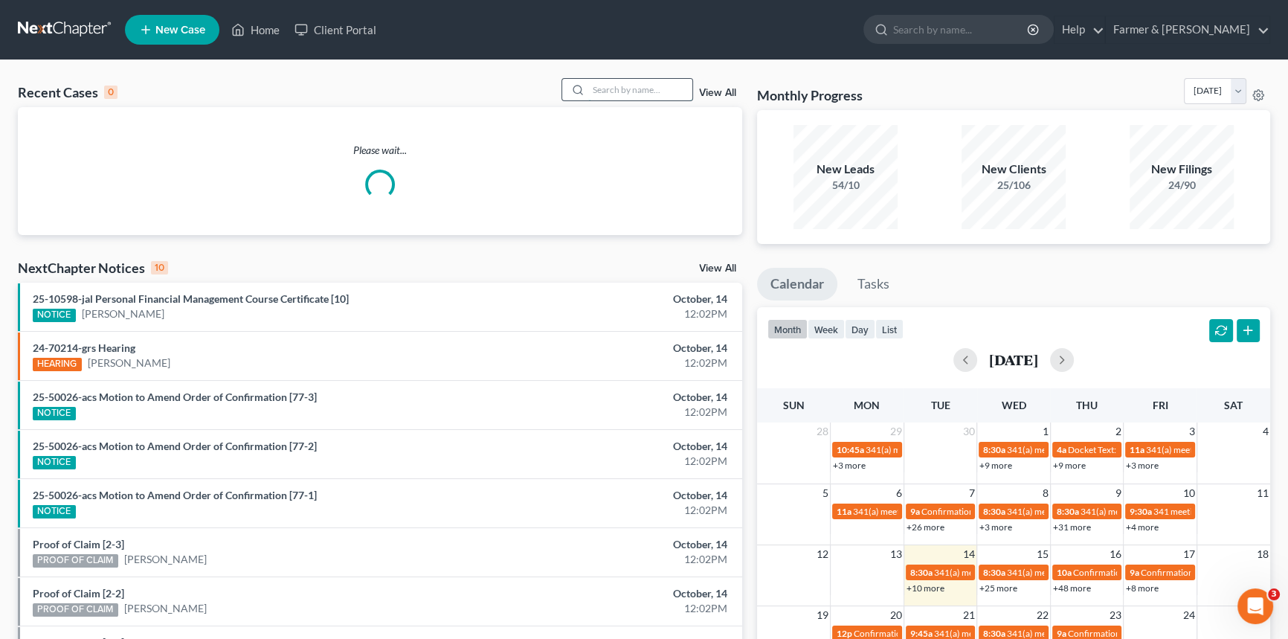
click at [626, 96] on input "search" at bounding box center [640, 90] width 104 height 22
type input "[PERSON_NAME]"
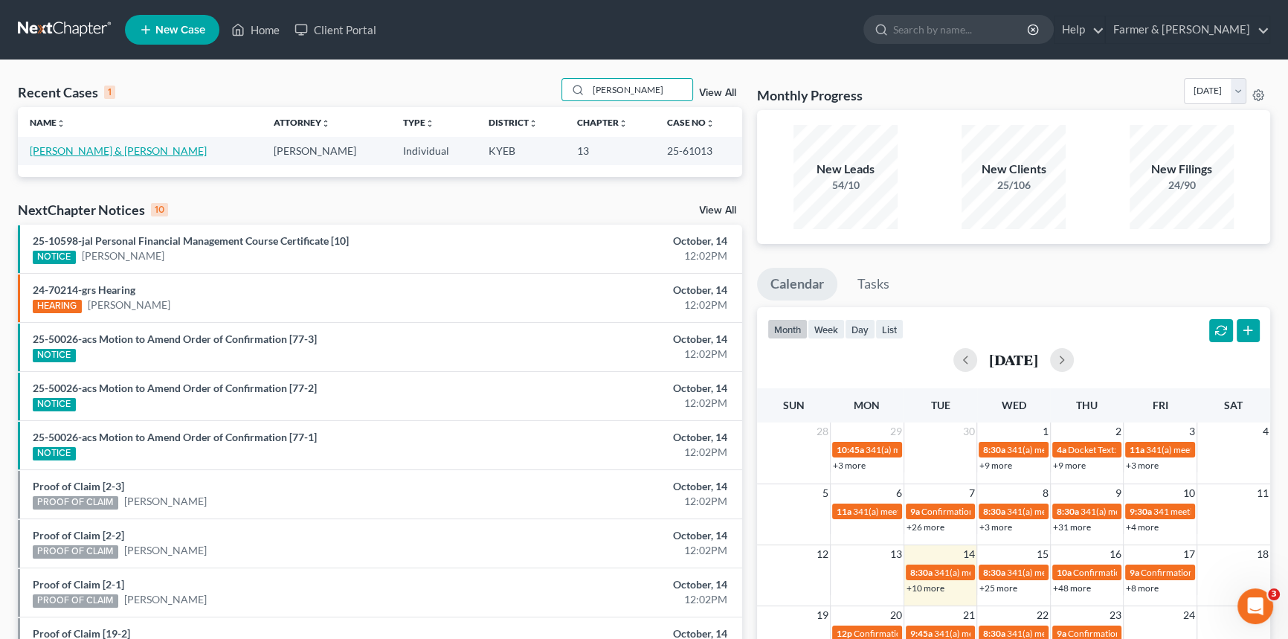
click at [133, 150] on link "[PERSON_NAME] & [PERSON_NAME]" at bounding box center [118, 150] width 177 height 13
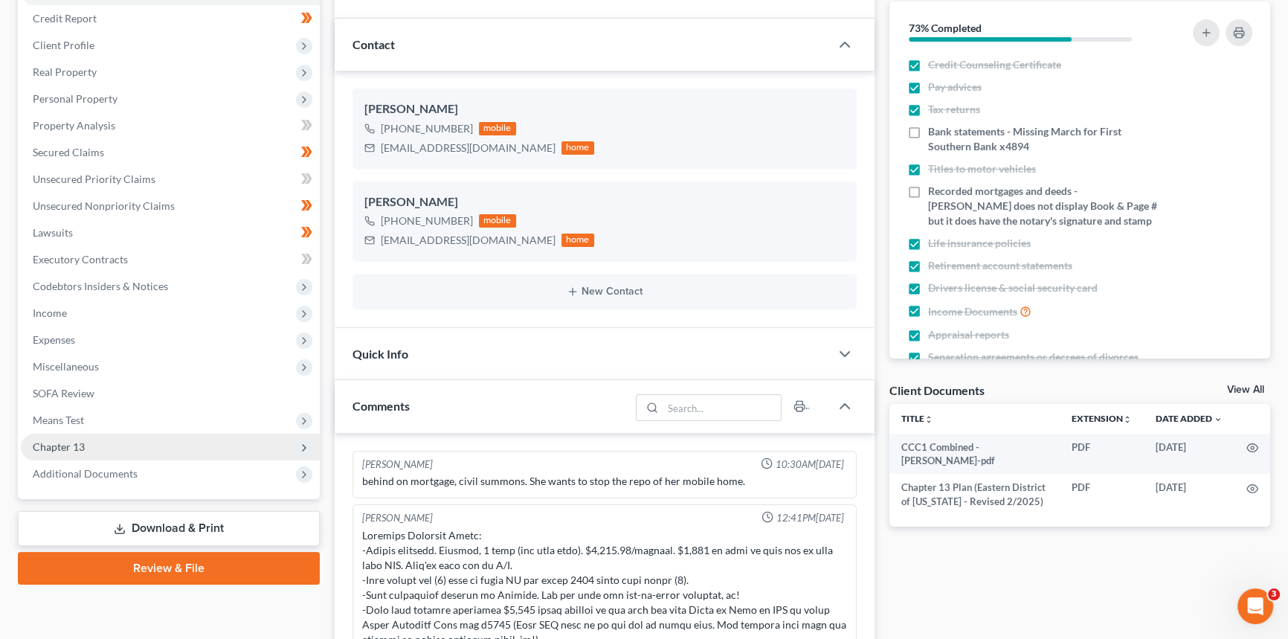
scroll to position [101, 0]
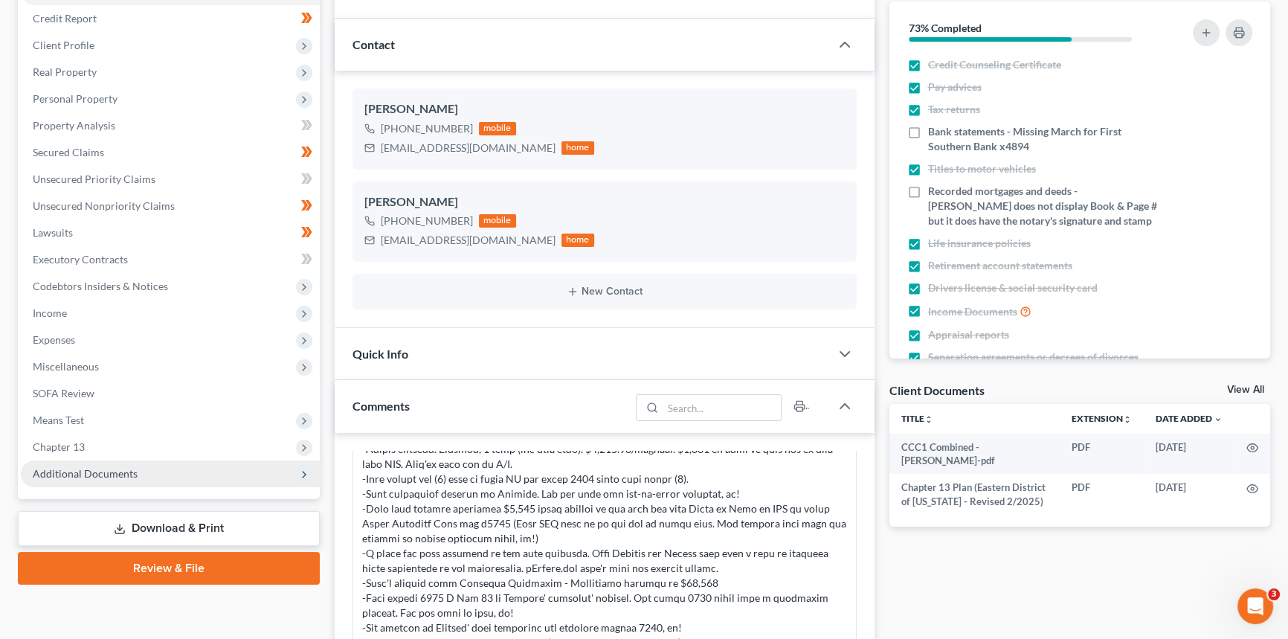
click at [82, 477] on span "Additional Documents" at bounding box center [85, 473] width 105 height 13
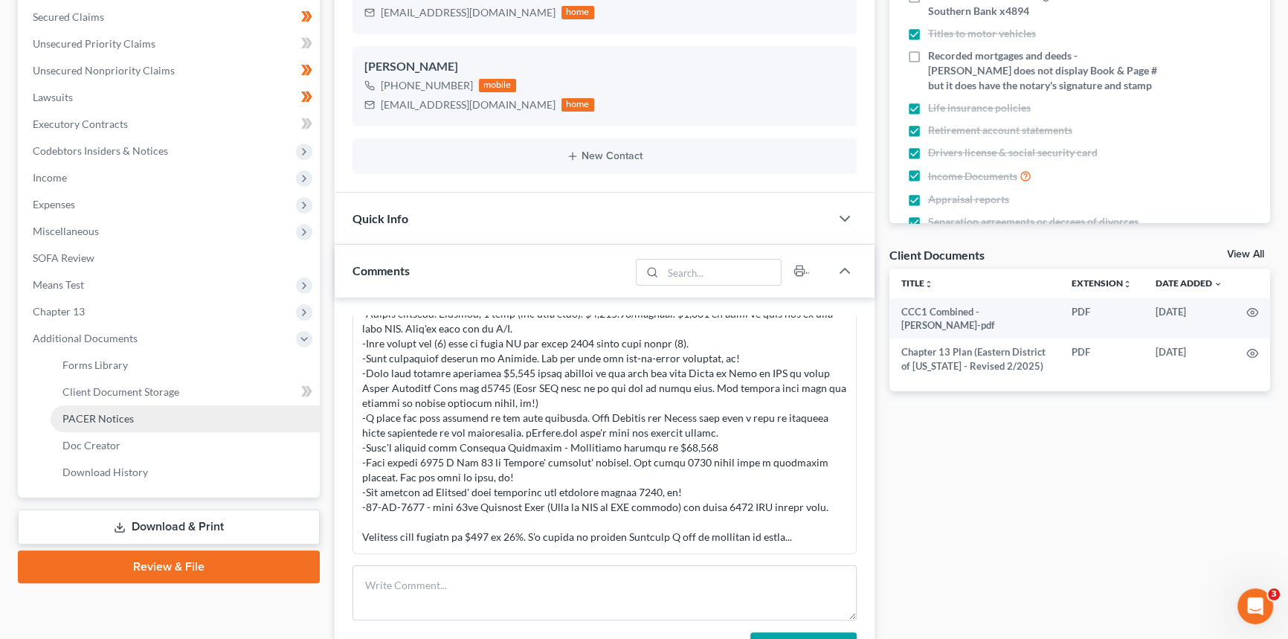
click at [98, 423] on span "PACER Notices" at bounding box center [97, 418] width 71 height 13
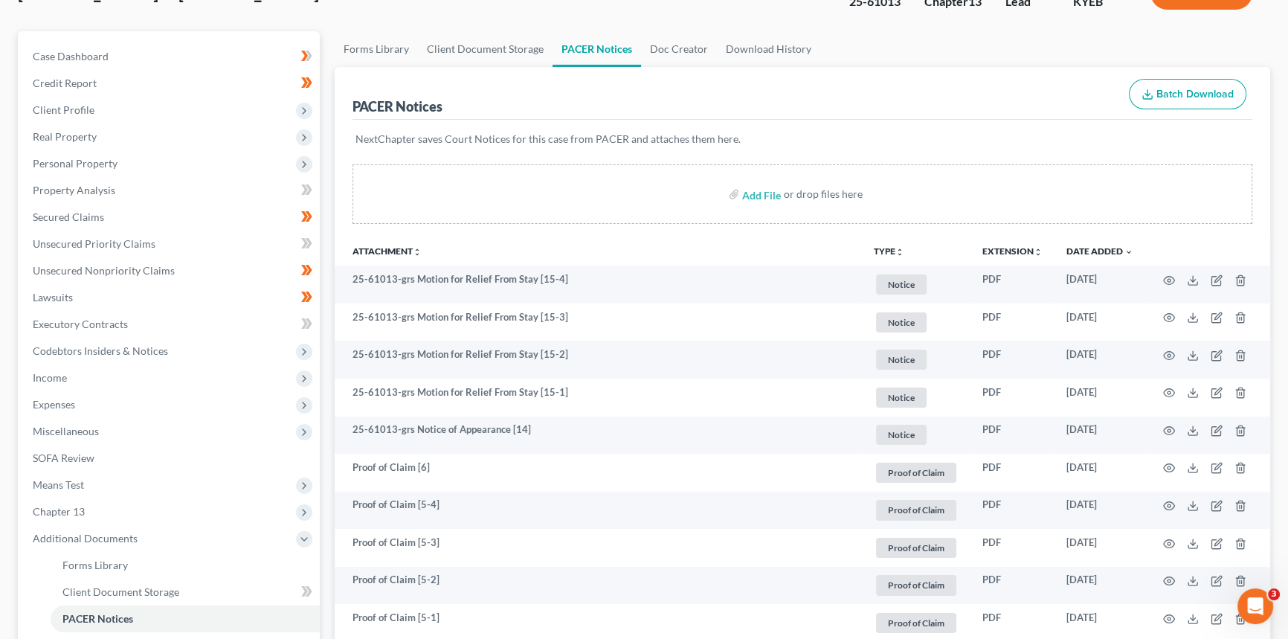
scroll to position [135, 0]
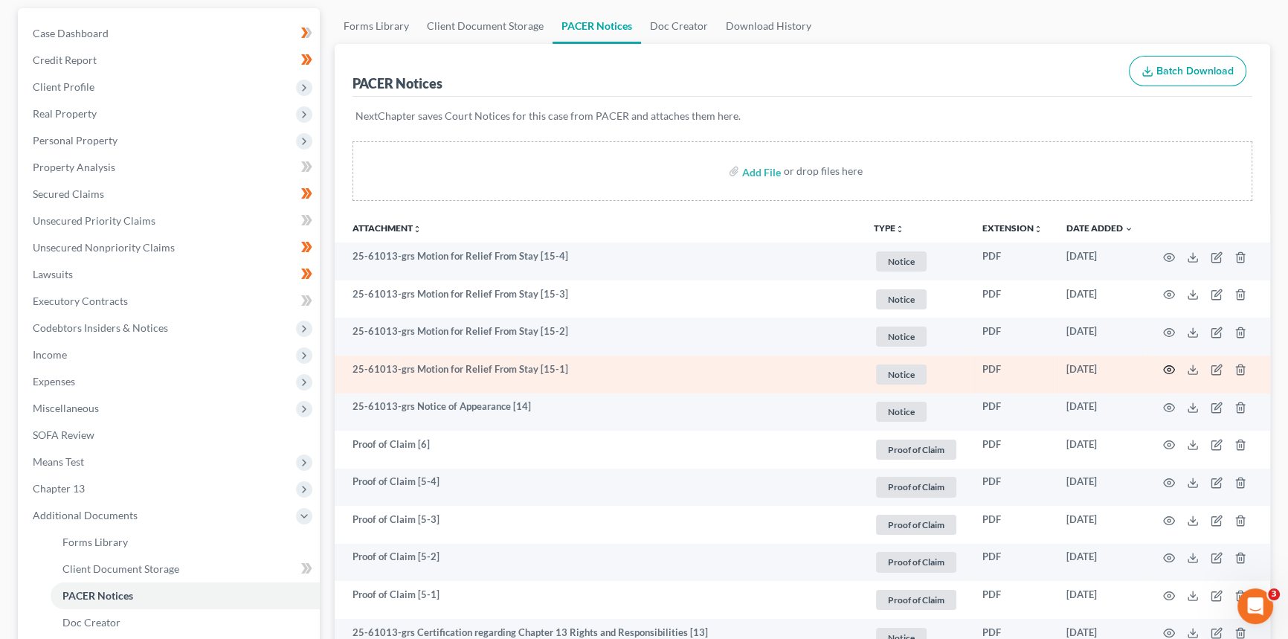
click at [1167, 368] on icon "button" at bounding box center [1170, 370] width 12 height 12
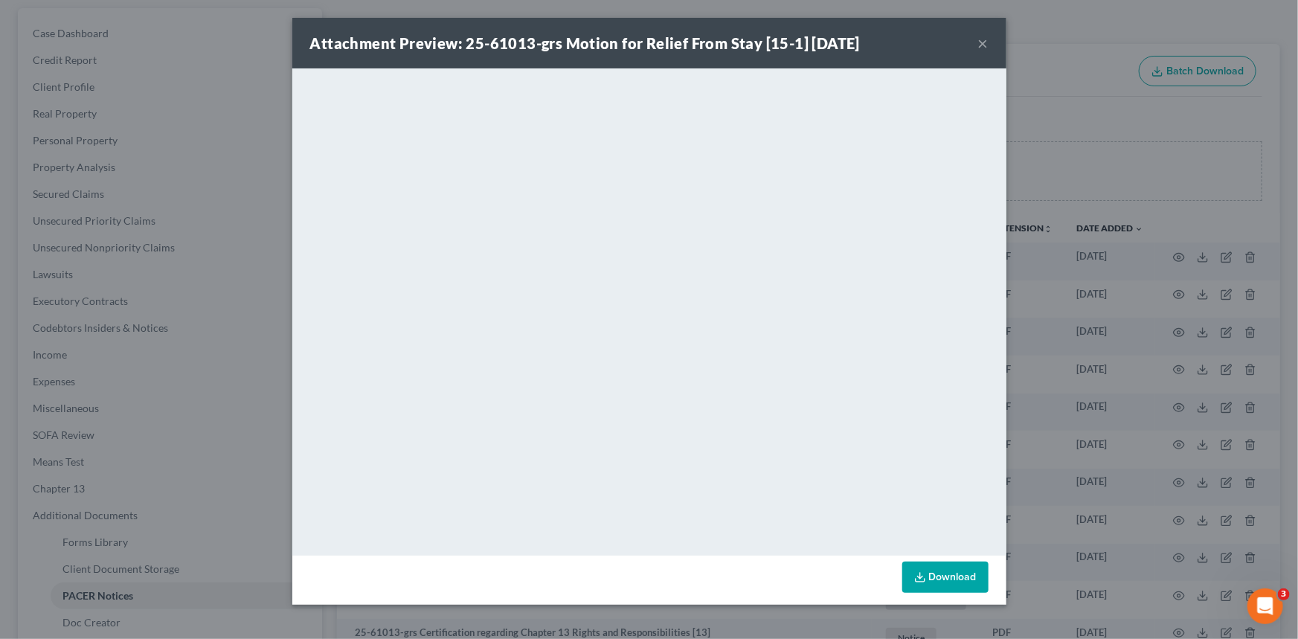
click at [986, 44] on button "×" at bounding box center [983, 43] width 10 height 18
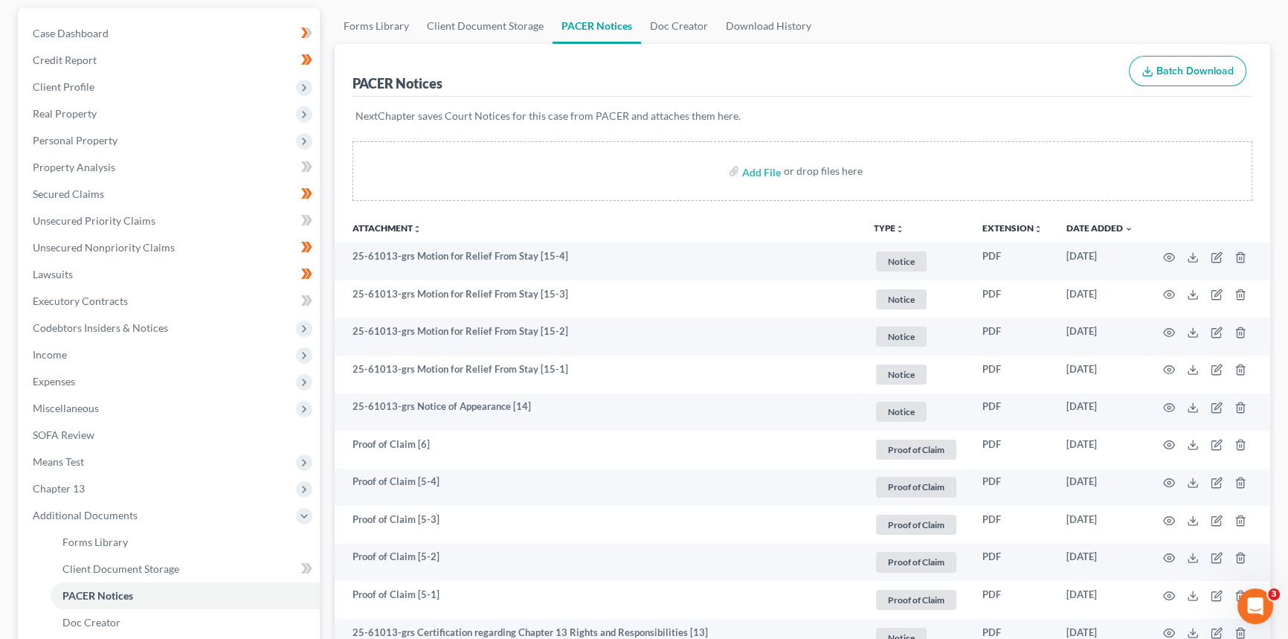
scroll to position [0, 0]
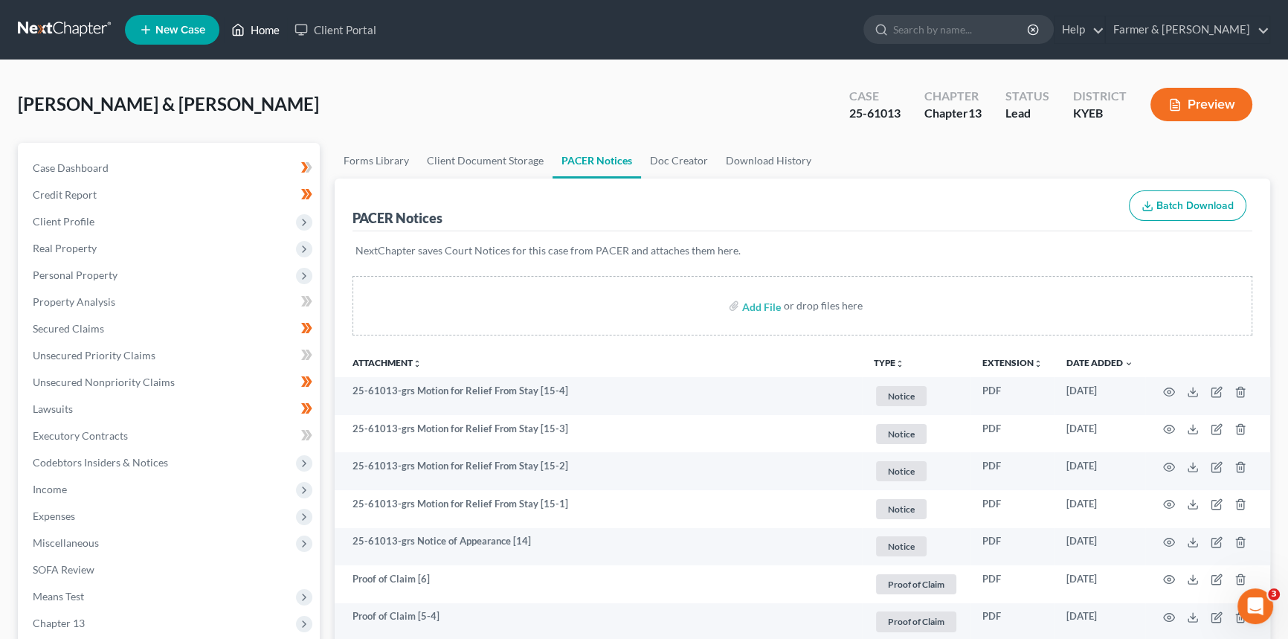
click at [273, 21] on link "Home" at bounding box center [255, 29] width 63 height 27
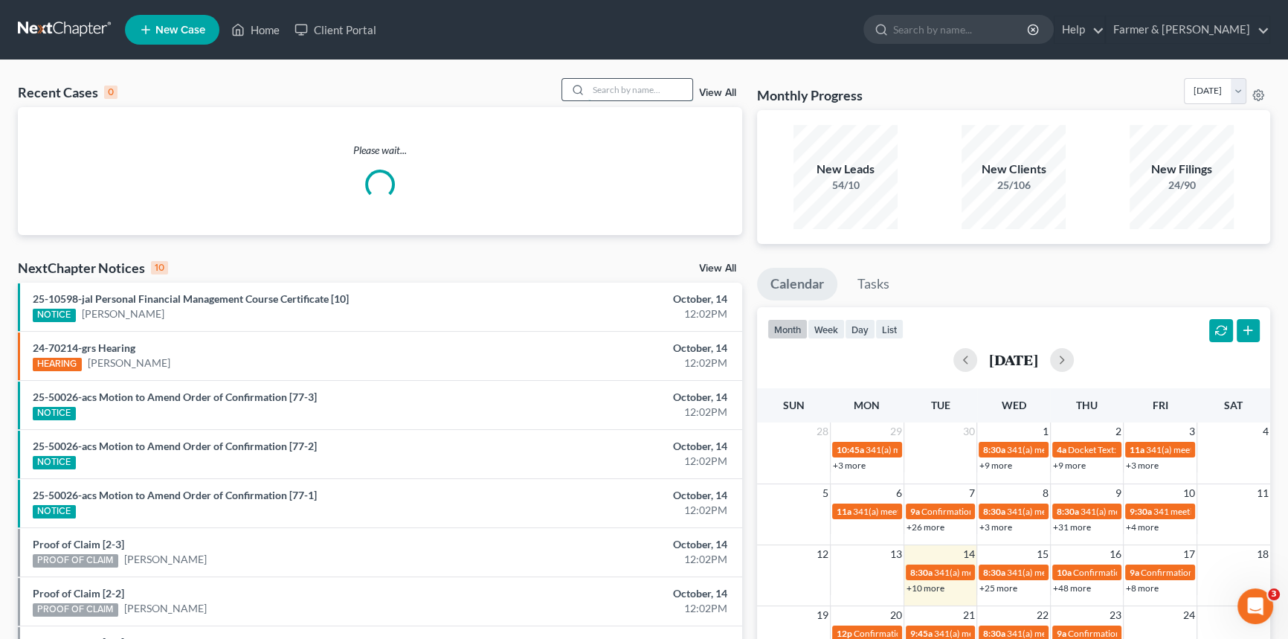
click at [637, 89] on input "search" at bounding box center [640, 90] width 104 height 22
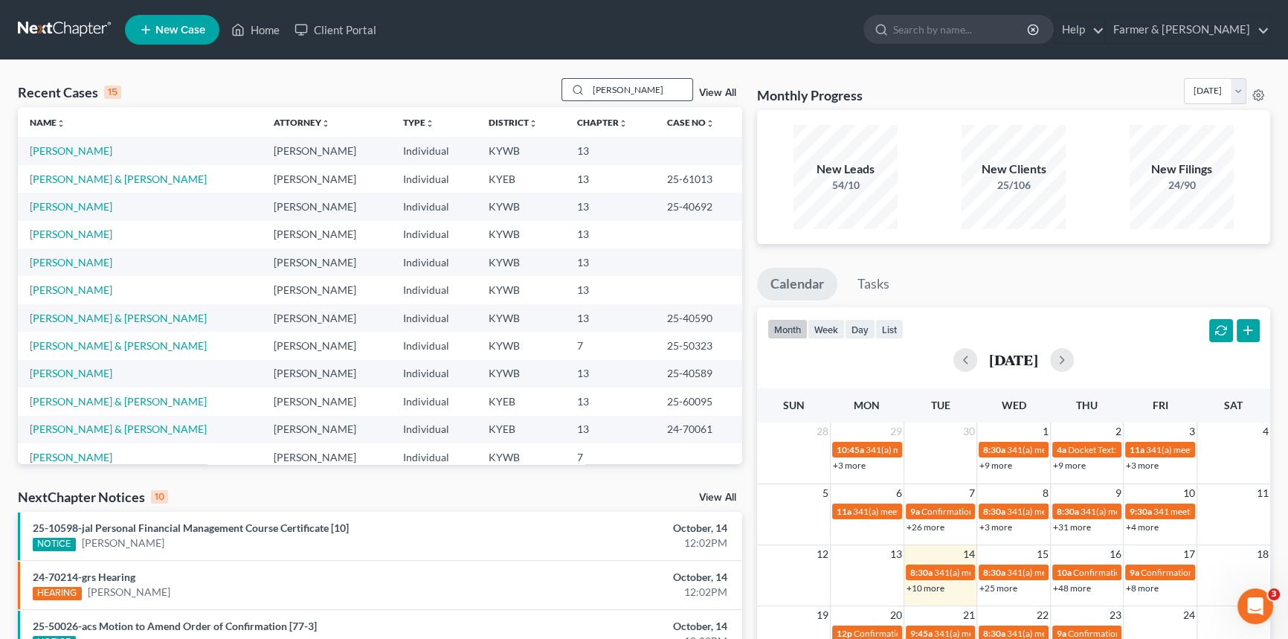
drag, startPoint x: 641, startPoint y: 86, endPoint x: 560, endPoint y: 86, distance: 80.3
click at [562, 86] on div "[PERSON_NAME]" at bounding box center [628, 89] width 132 height 23
type input "[PERSON_NAME]"
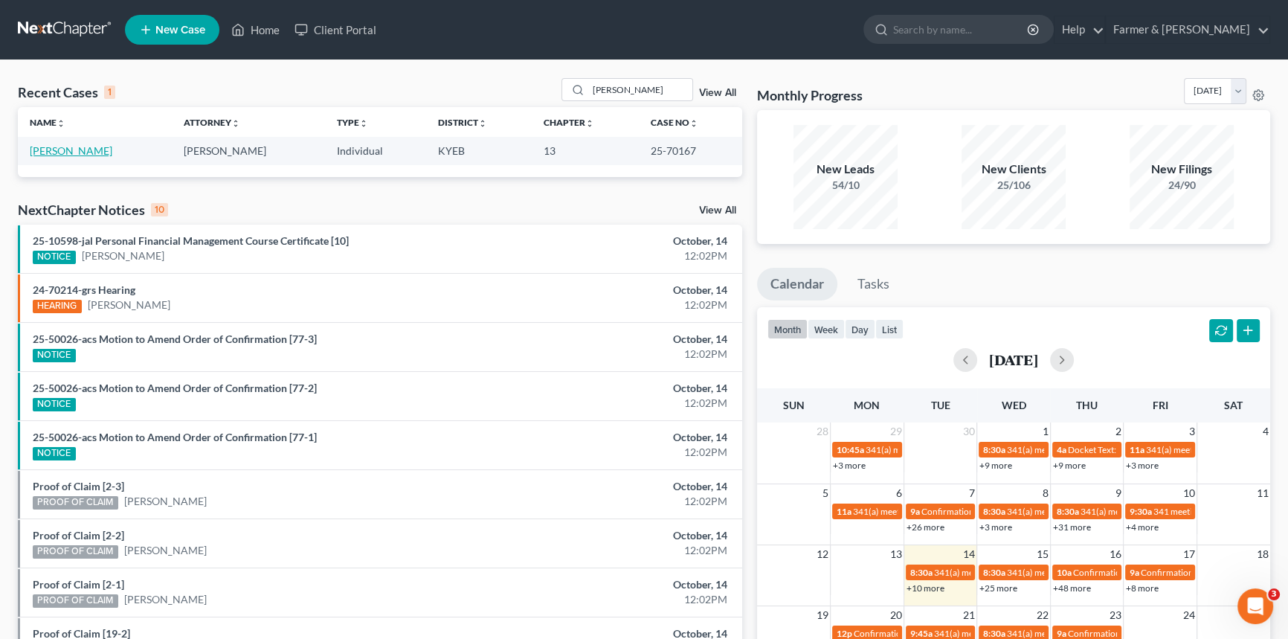
click at [79, 154] on link "[PERSON_NAME]" at bounding box center [71, 150] width 83 height 13
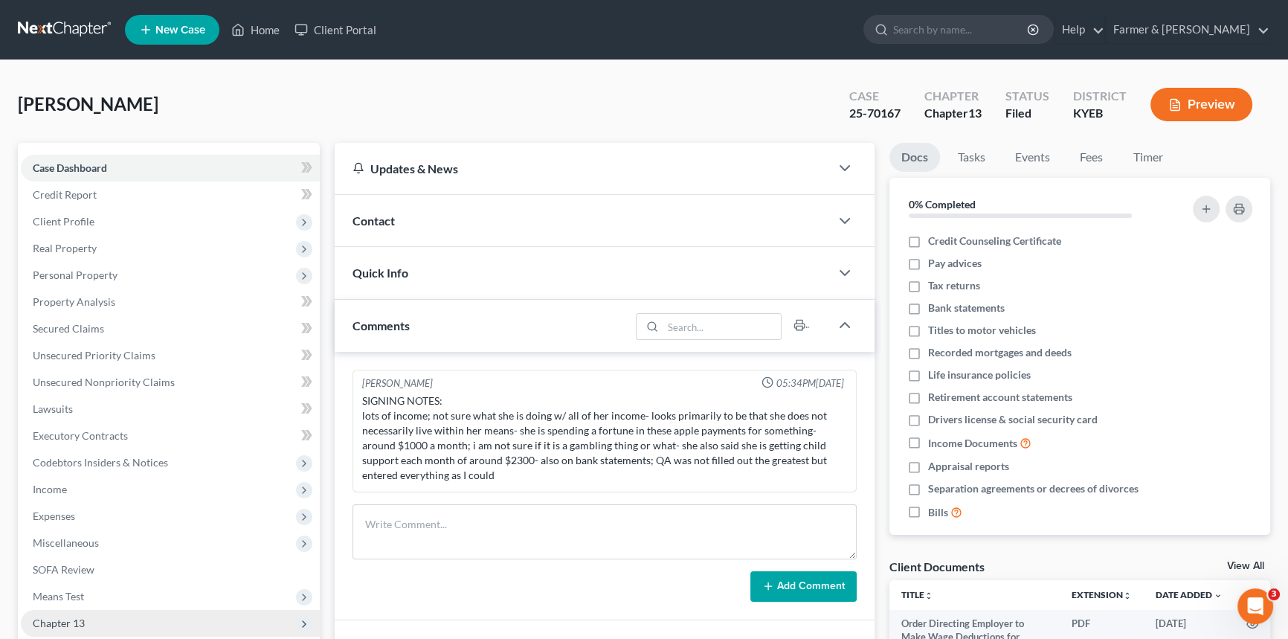
scroll to position [197, 0]
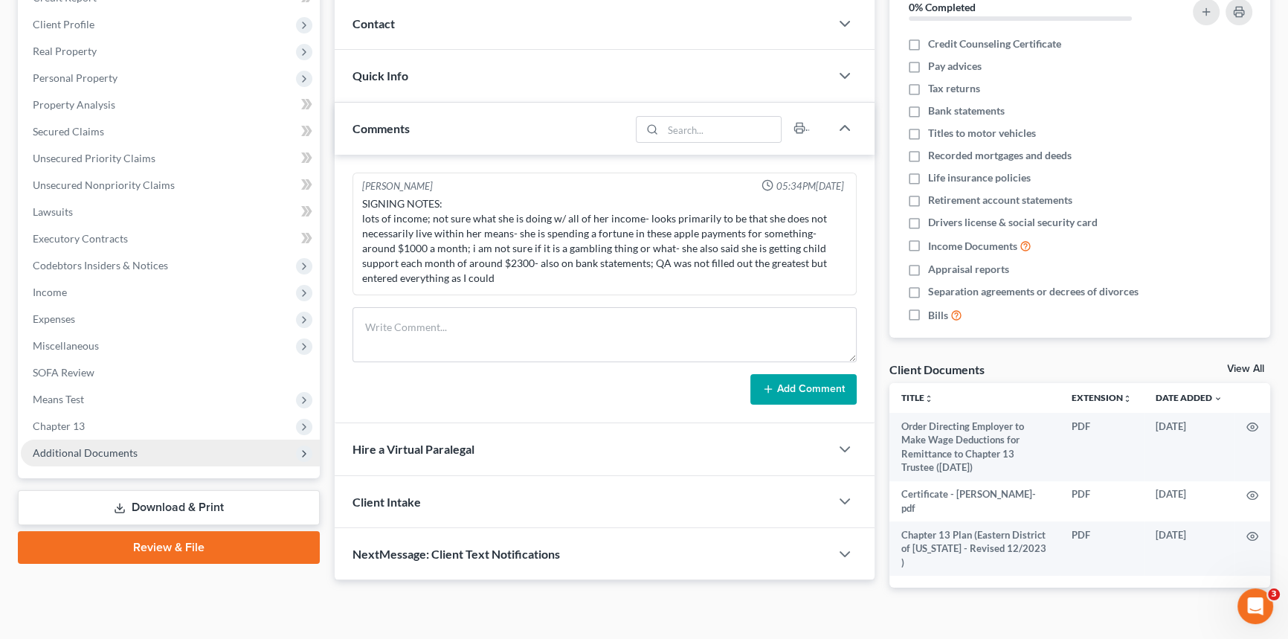
click at [75, 452] on span "Additional Documents" at bounding box center [85, 452] width 105 height 13
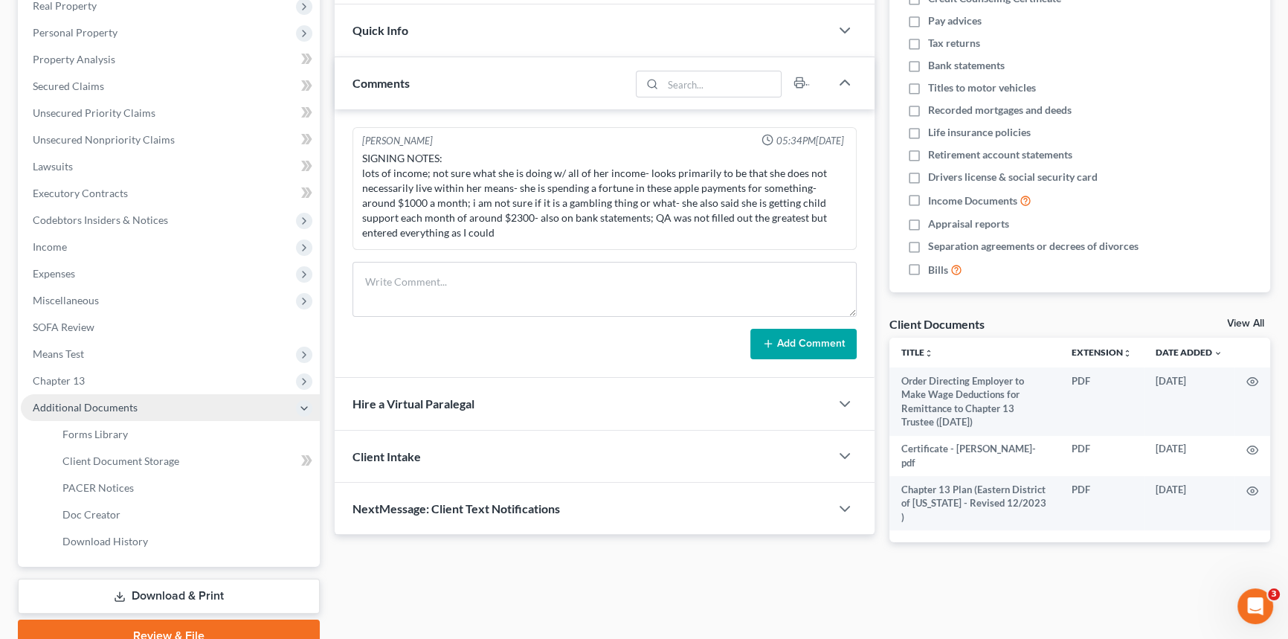
scroll to position [266, 0]
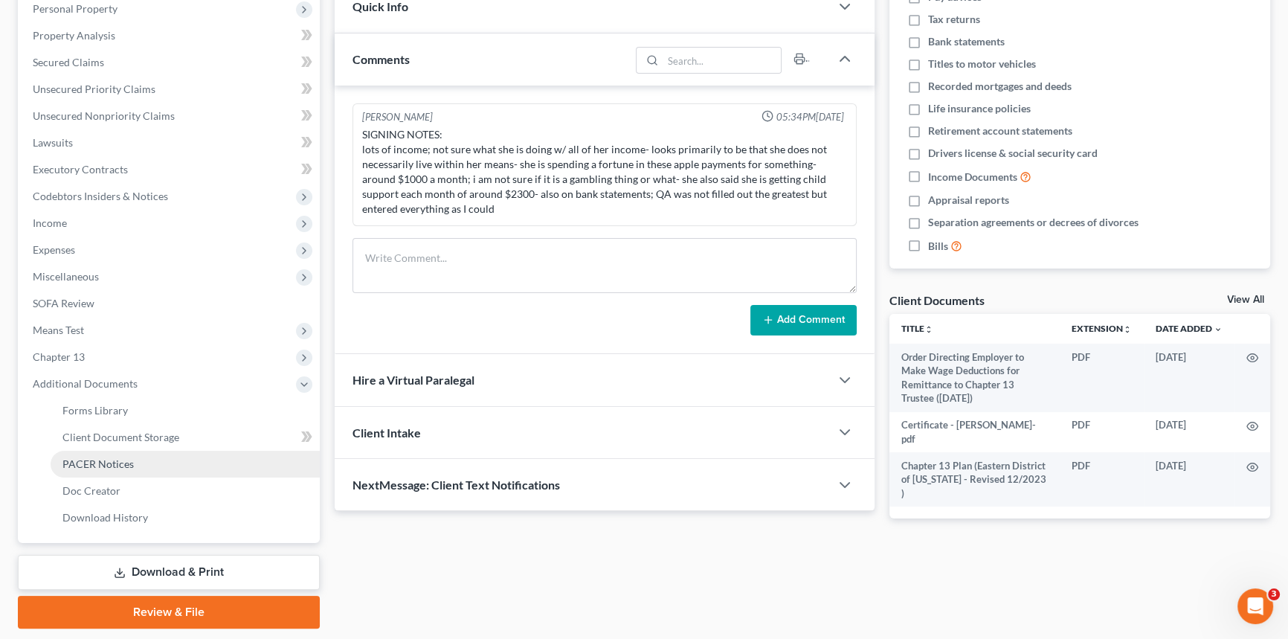
click at [94, 462] on span "PACER Notices" at bounding box center [97, 464] width 71 height 13
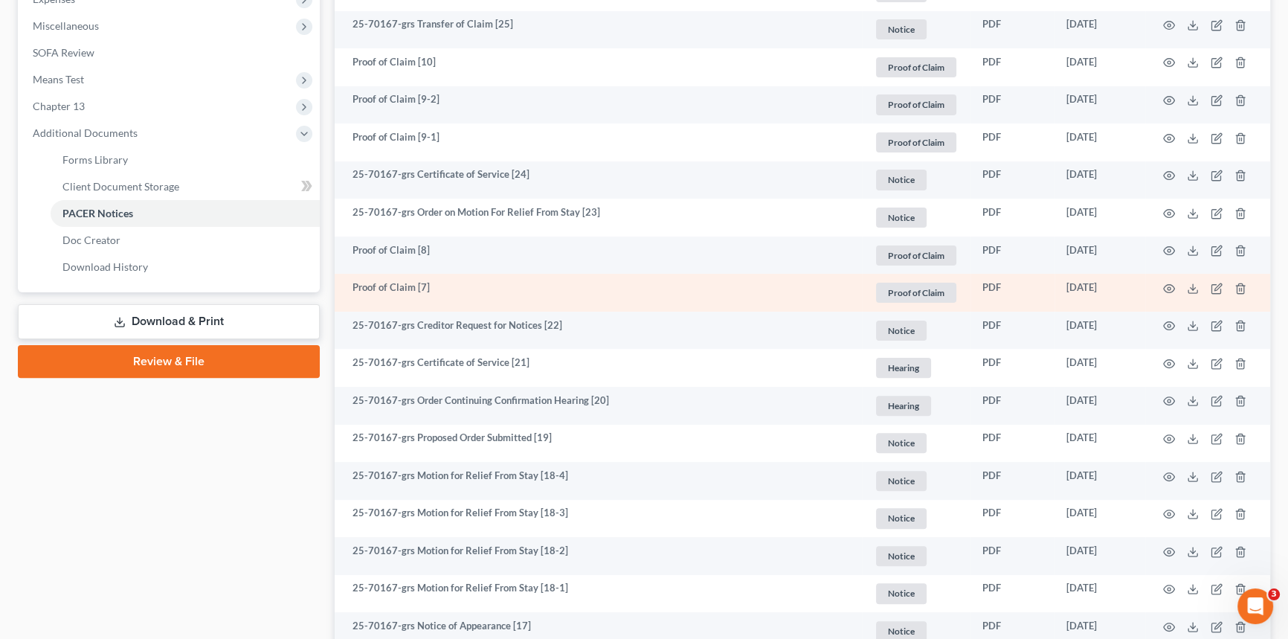
scroll to position [541, 0]
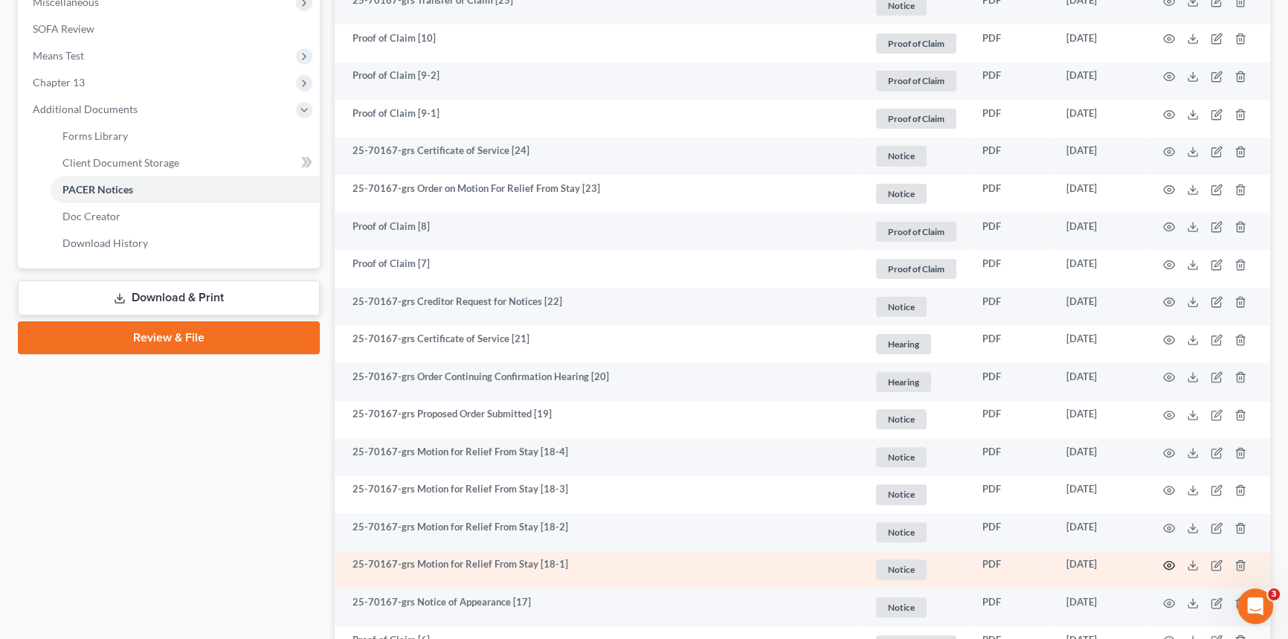
click at [1168, 563] on icon "button" at bounding box center [1170, 565] width 12 height 12
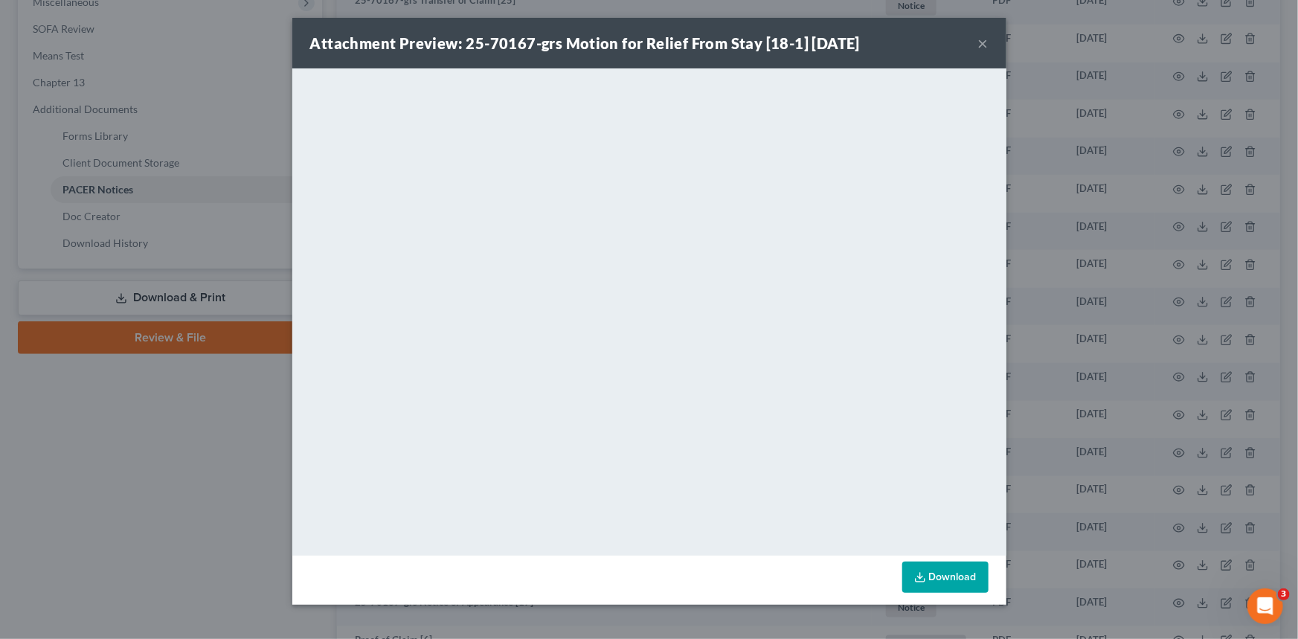
drag, startPoint x: 981, startPoint y: 42, endPoint x: 870, endPoint y: 71, distance: 114.6
click at [981, 42] on button "×" at bounding box center [983, 43] width 10 height 18
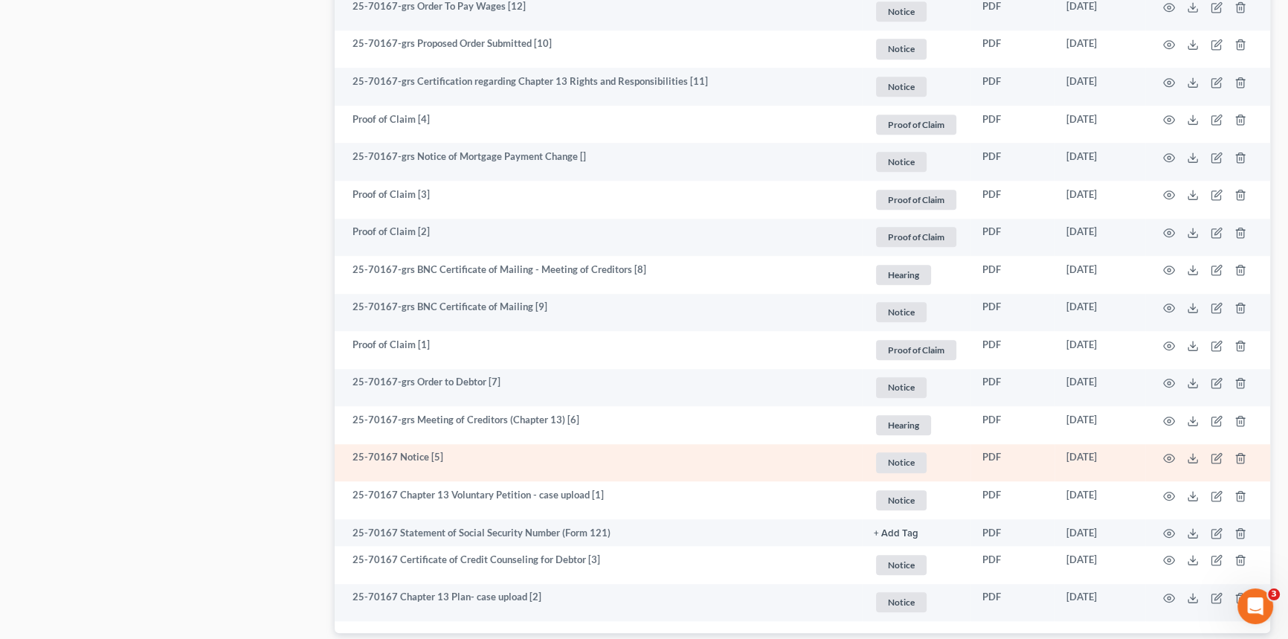
scroll to position [1524, 0]
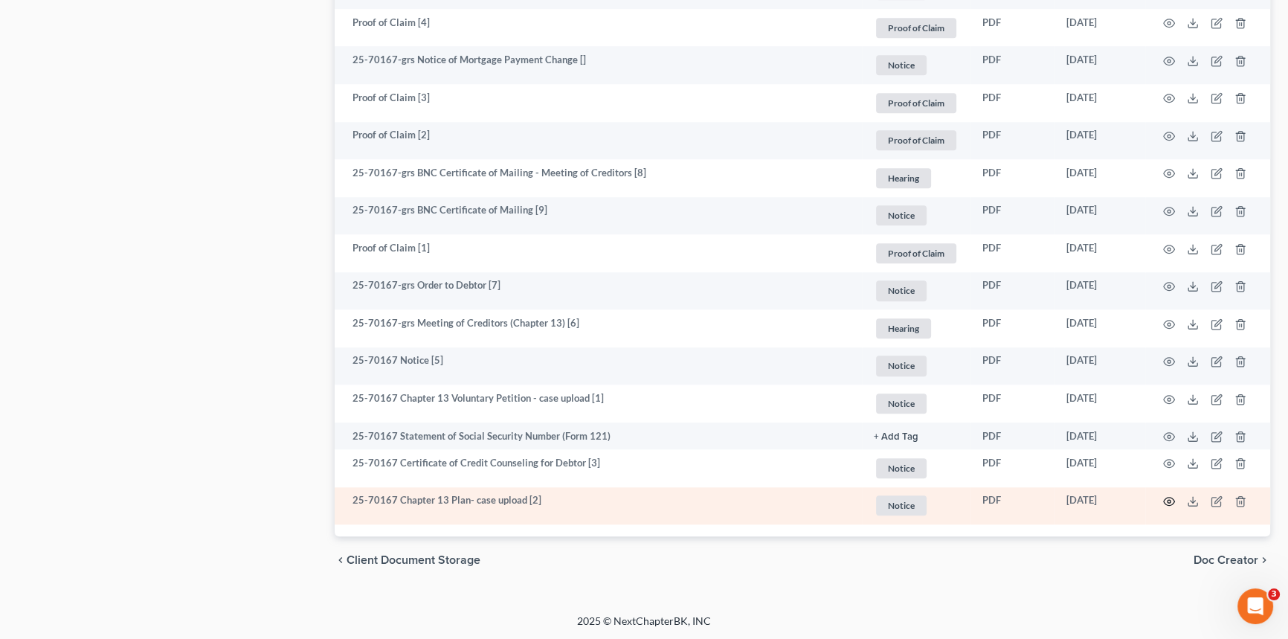
click at [1172, 498] on icon "button" at bounding box center [1170, 501] width 12 height 12
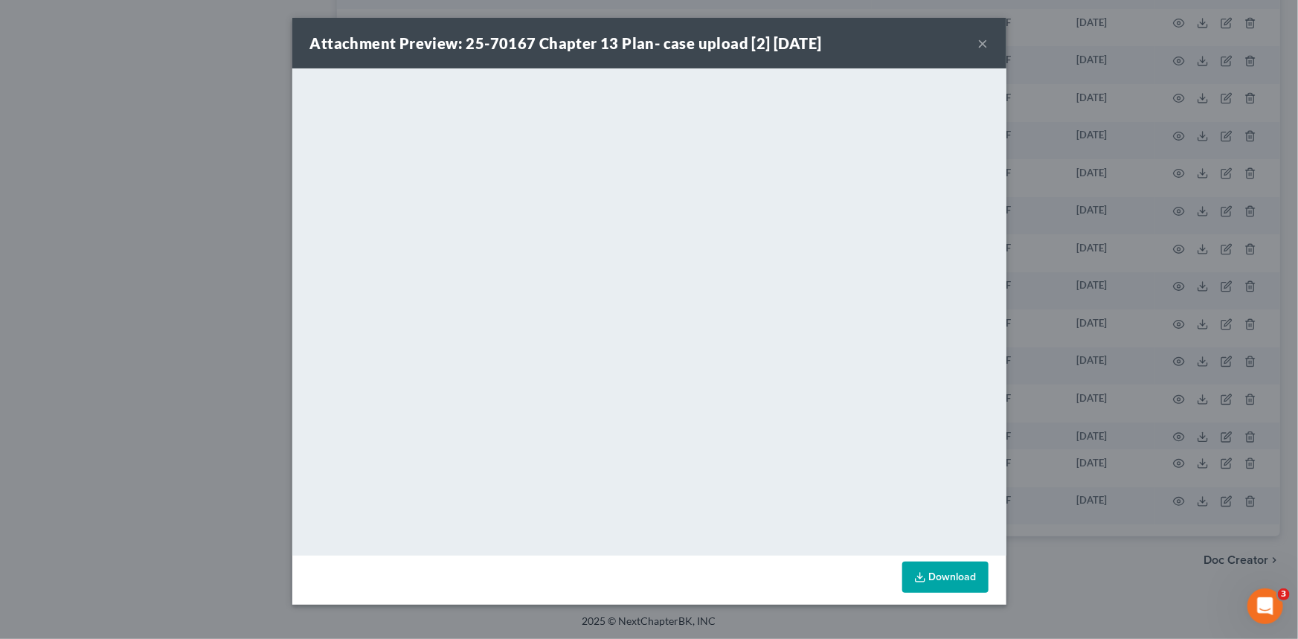
drag, startPoint x: 979, startPoint y: 45, endPoint x: 796, endPoint y: 74, distance: 185.3
click at [979, 45] on button "×" at bounding box center [983, 43] width 10 height 18
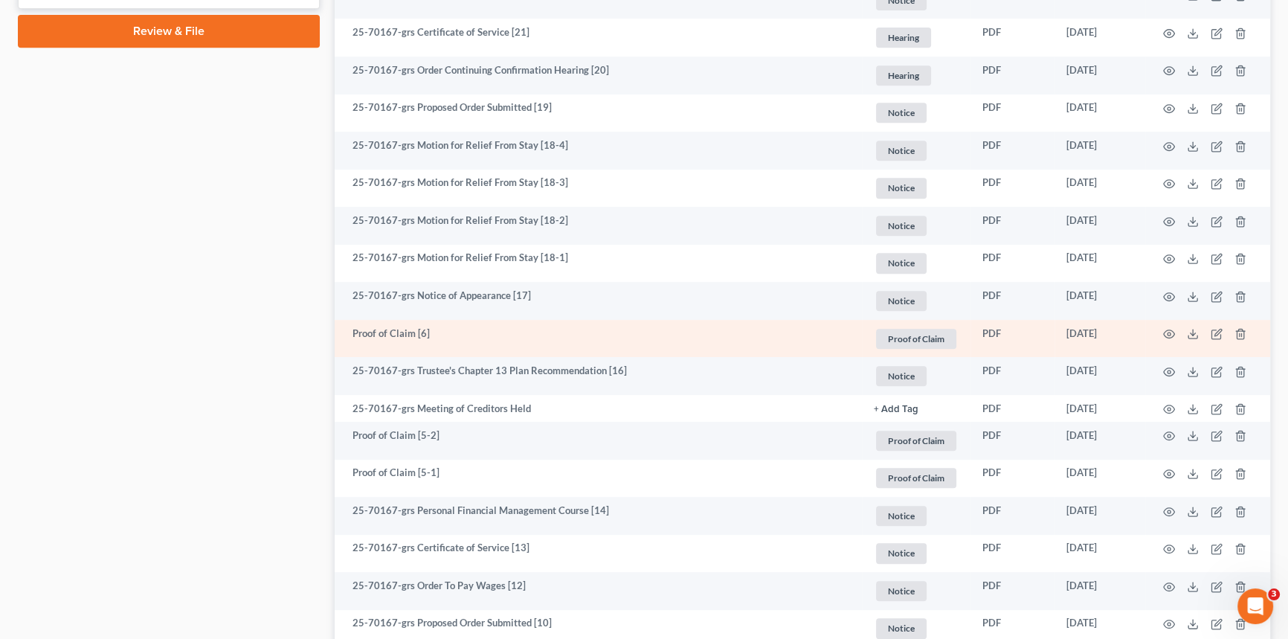
scroll to position [780, 0]
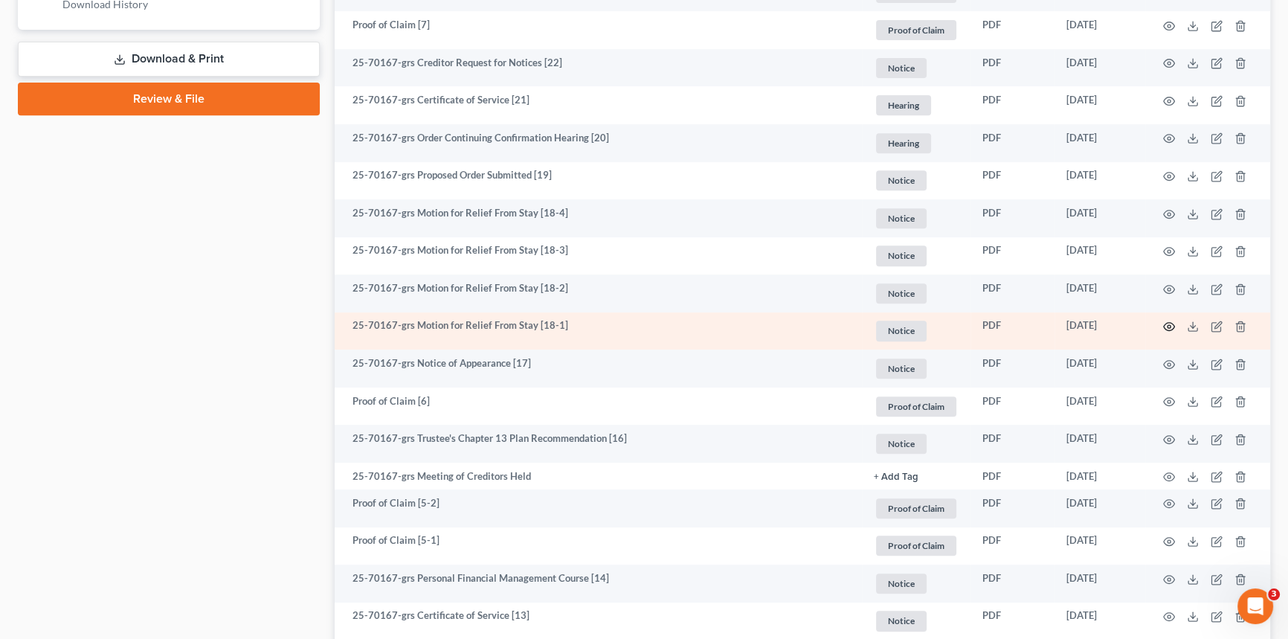
click at [1168, 323] on icon "button" at bounding box center [1170, 327] width 12 height 12
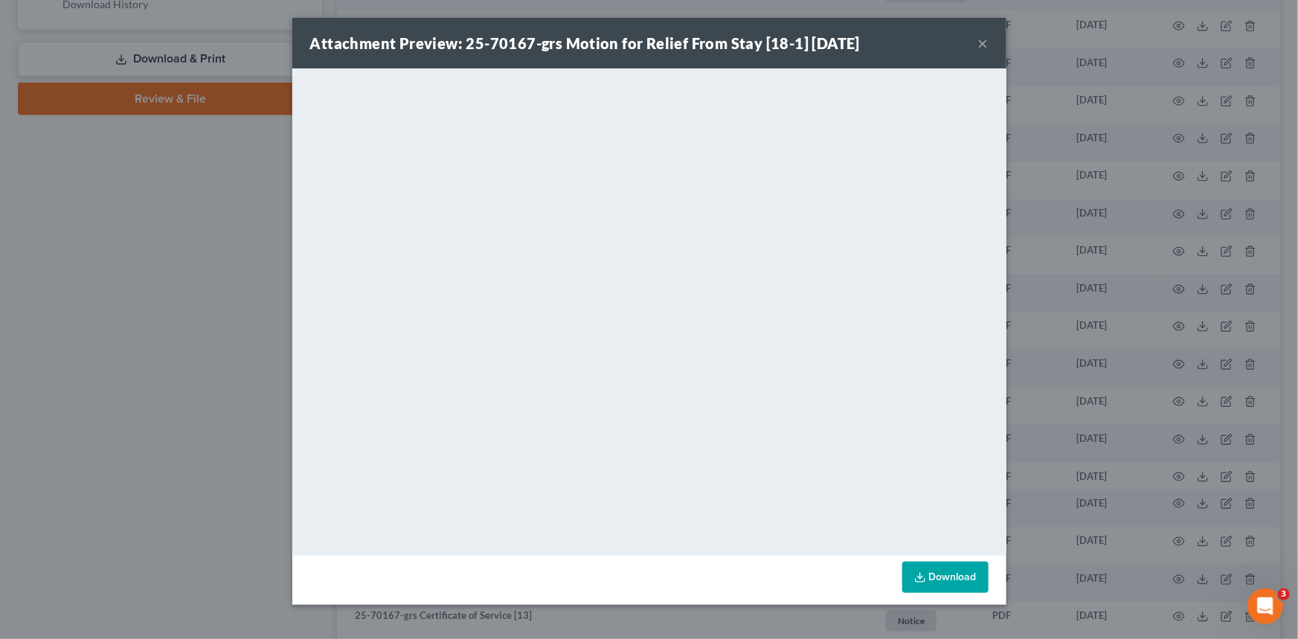
click at [985, 42] on button "×" at bounding box center [983, 43] width 10 height 18
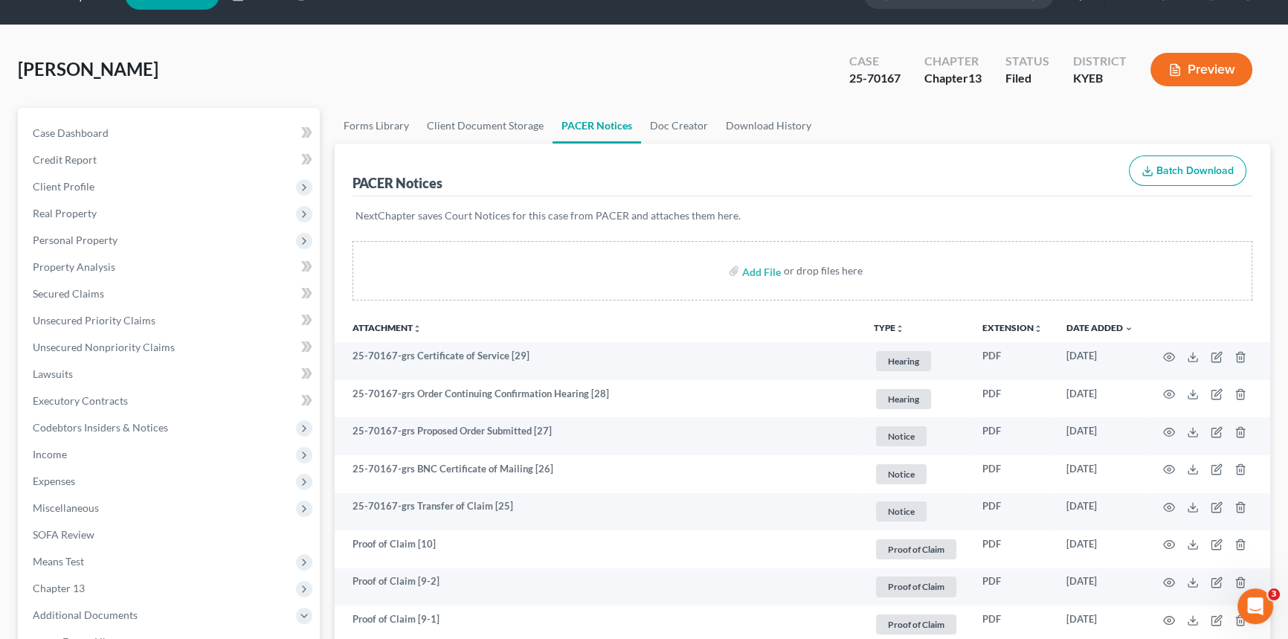
scroll to position [0, 0]
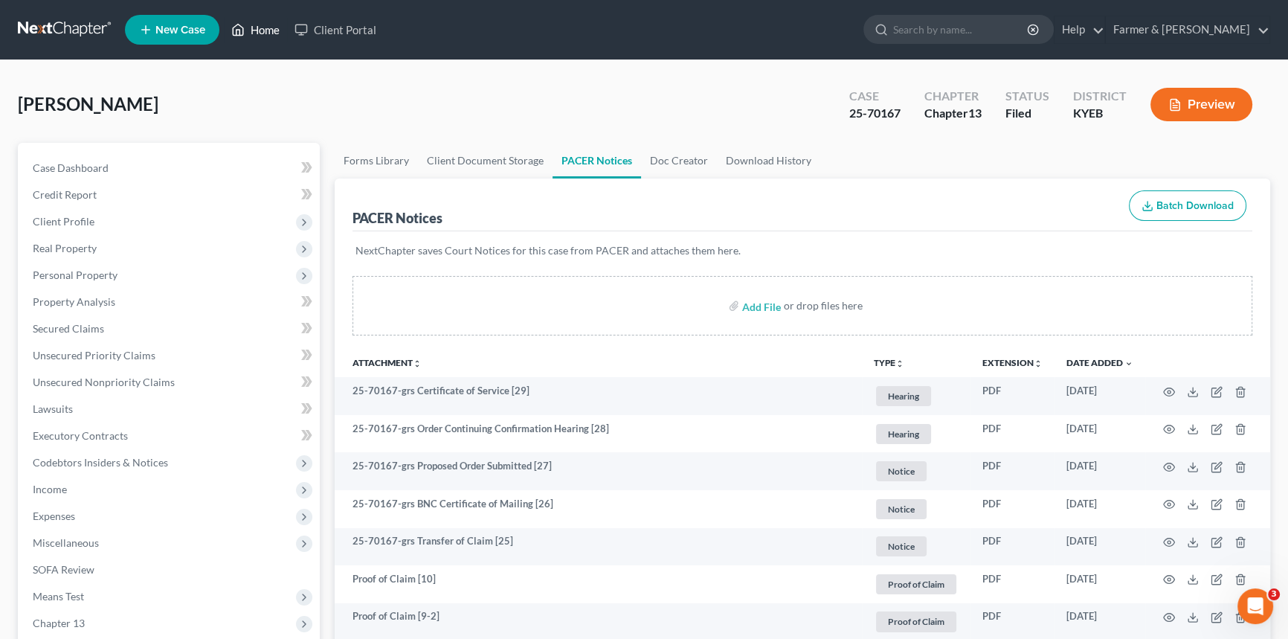
click at [265, 30] on link "Home" at bounding box center [255, 29] width 63 height 27
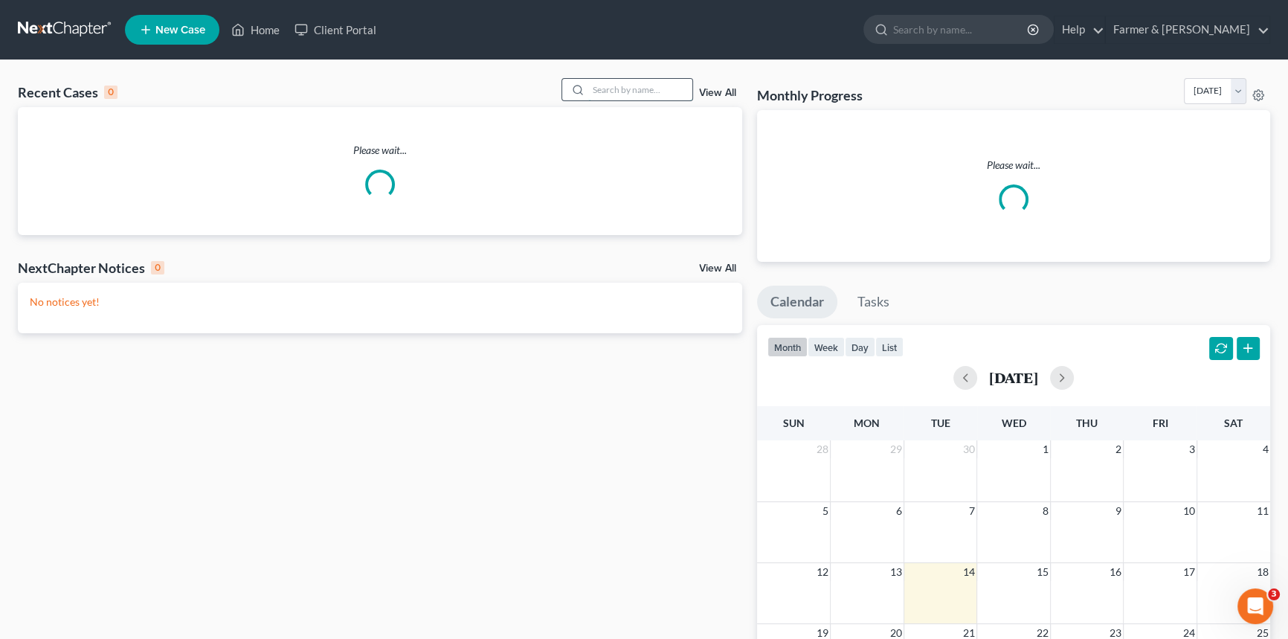
click at [625, 88] on input "search" at bounding box center [640, 90] width 104 height 22
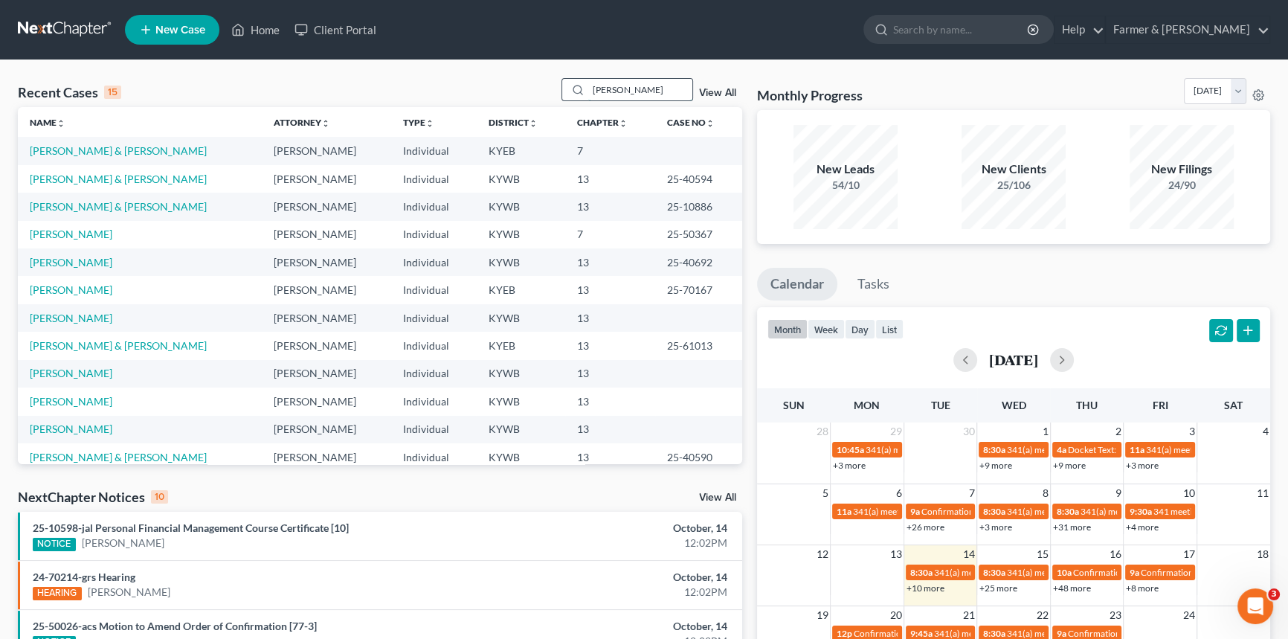
type input "[PERSON_NAME]"
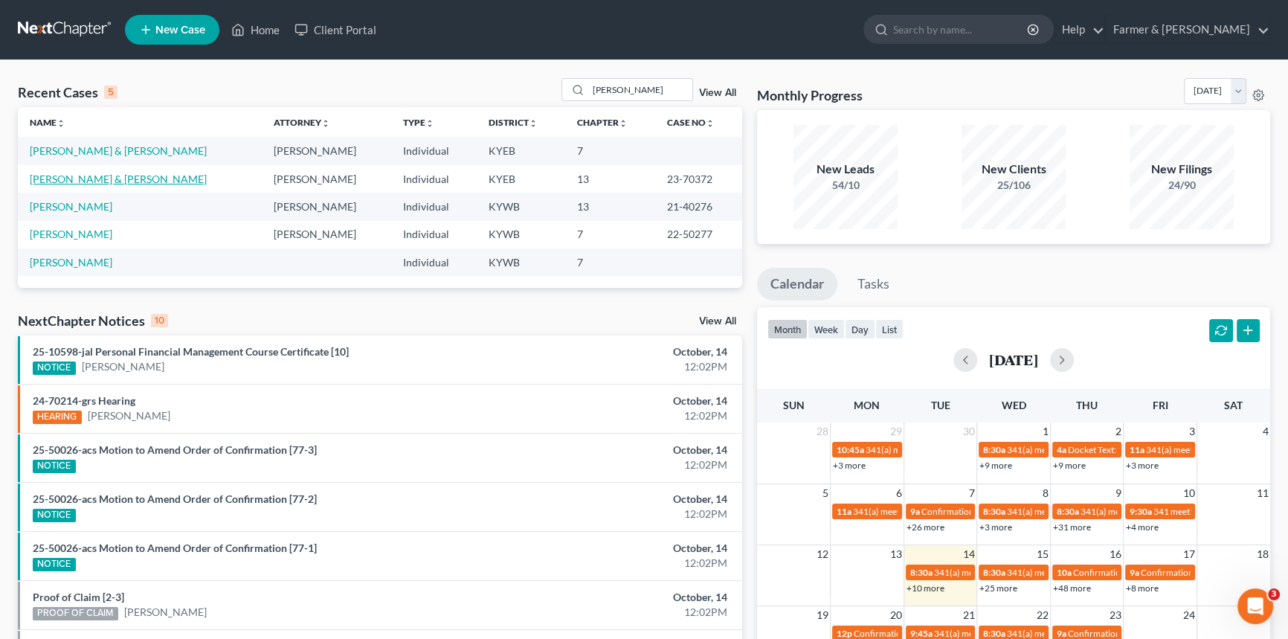
click at [86, 177] on link "[PERSON_NAME] & [PERSON_NAME]" at bounding box center [118, 179] width 177 height 13
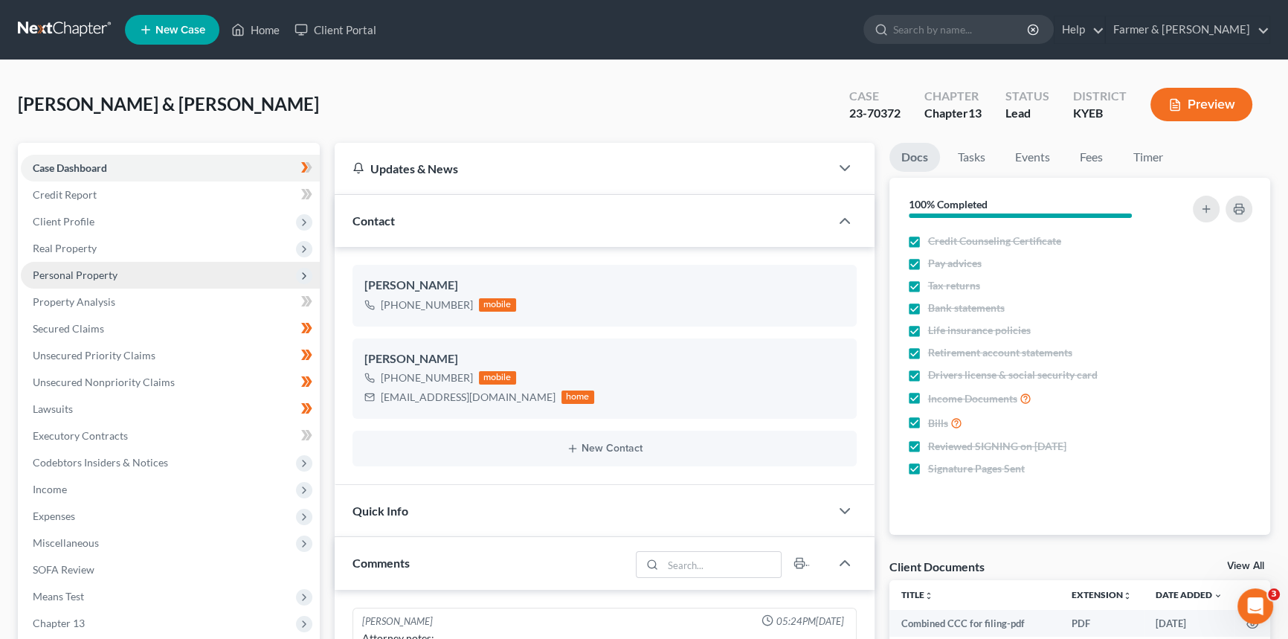
scroll to position [135, 0]
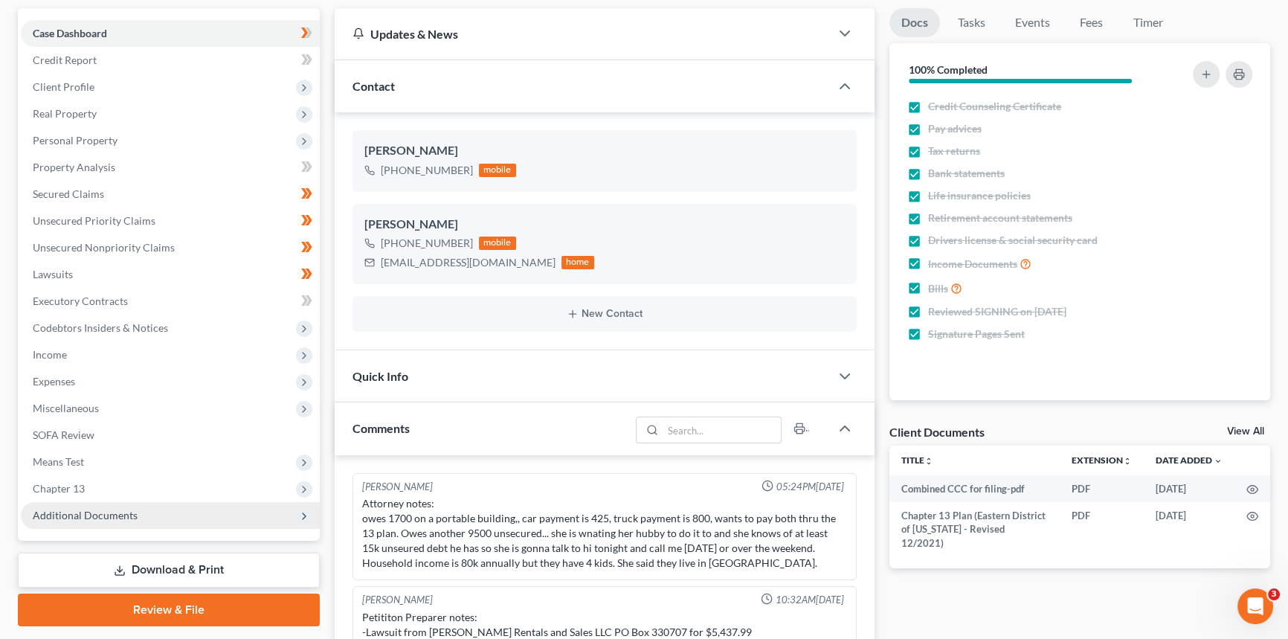
click at [87, 521] on span "Additional Documents" at bounding box center [170, 515] width 299 height 27
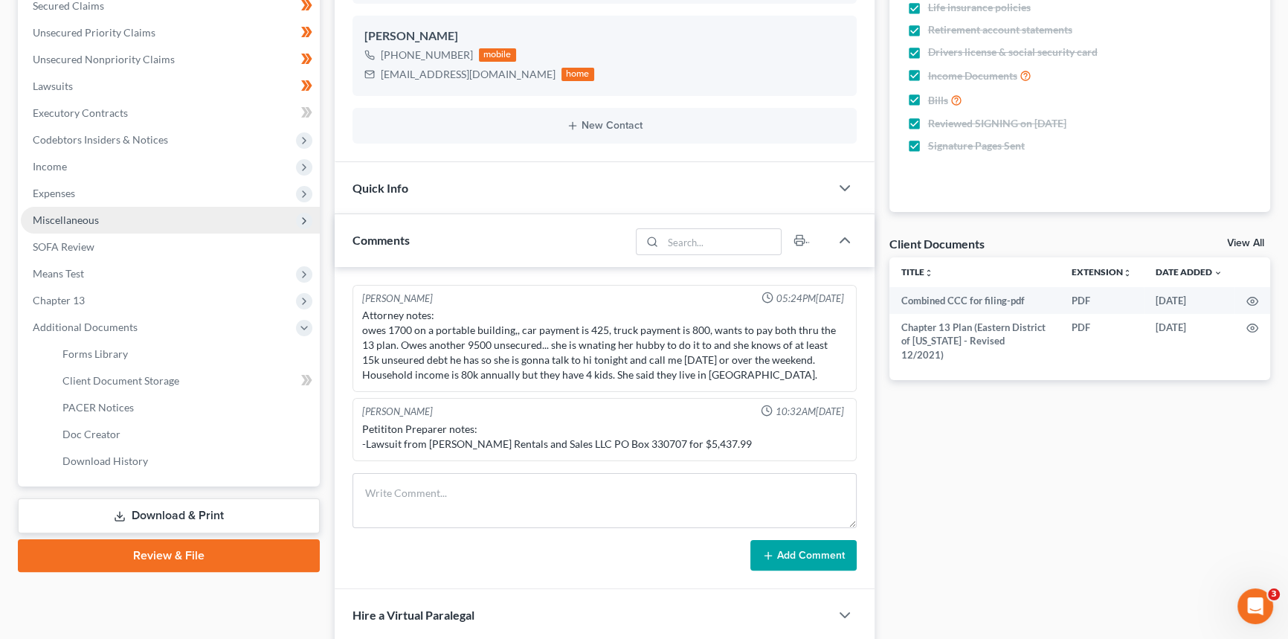
scroll to position [338, 0]
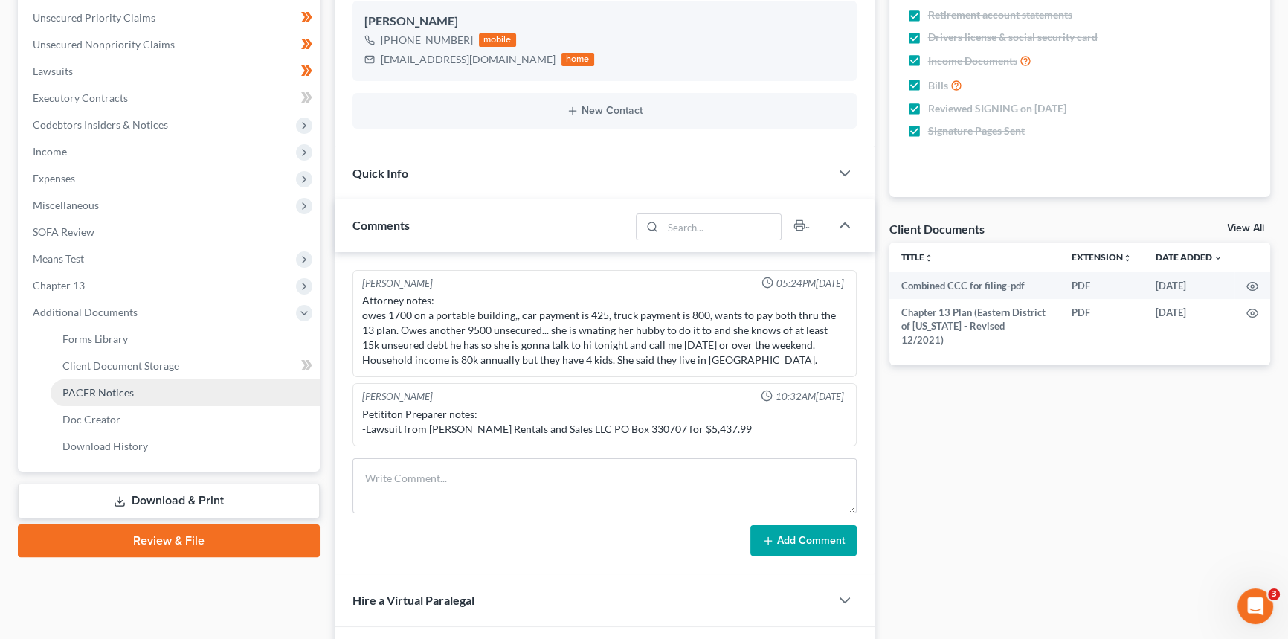
click at [110, 396] on span "PACER Notices" at bounding box center [97, 392] width 71 height 13
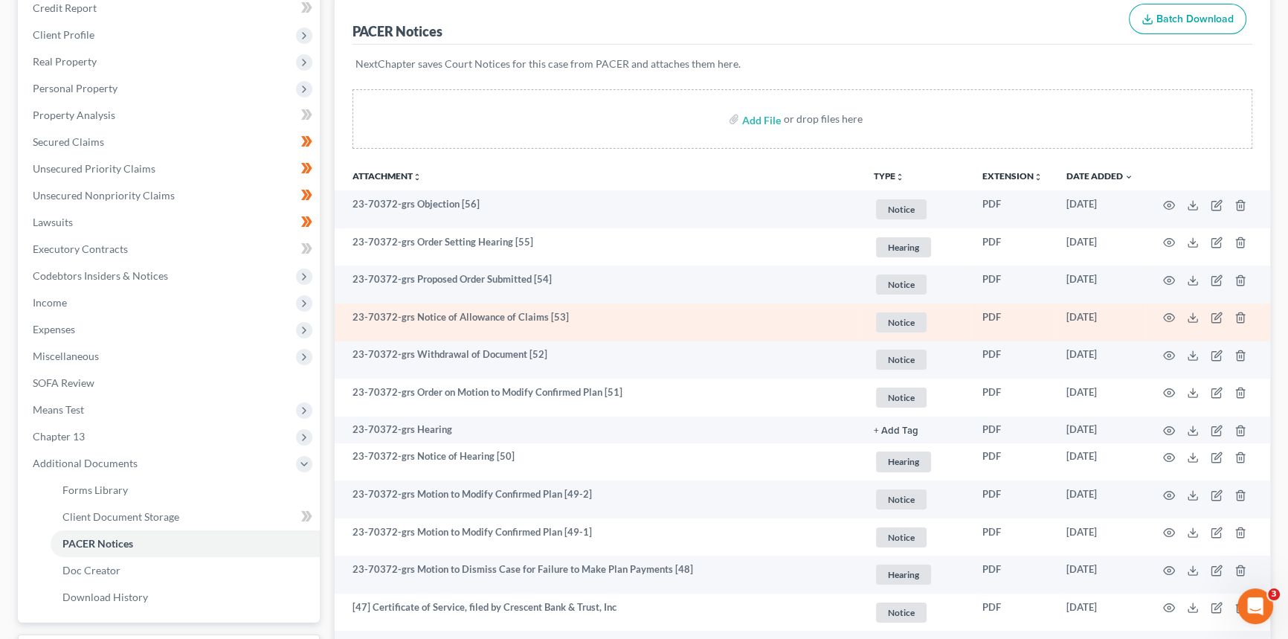
scroll to position [202, 0]
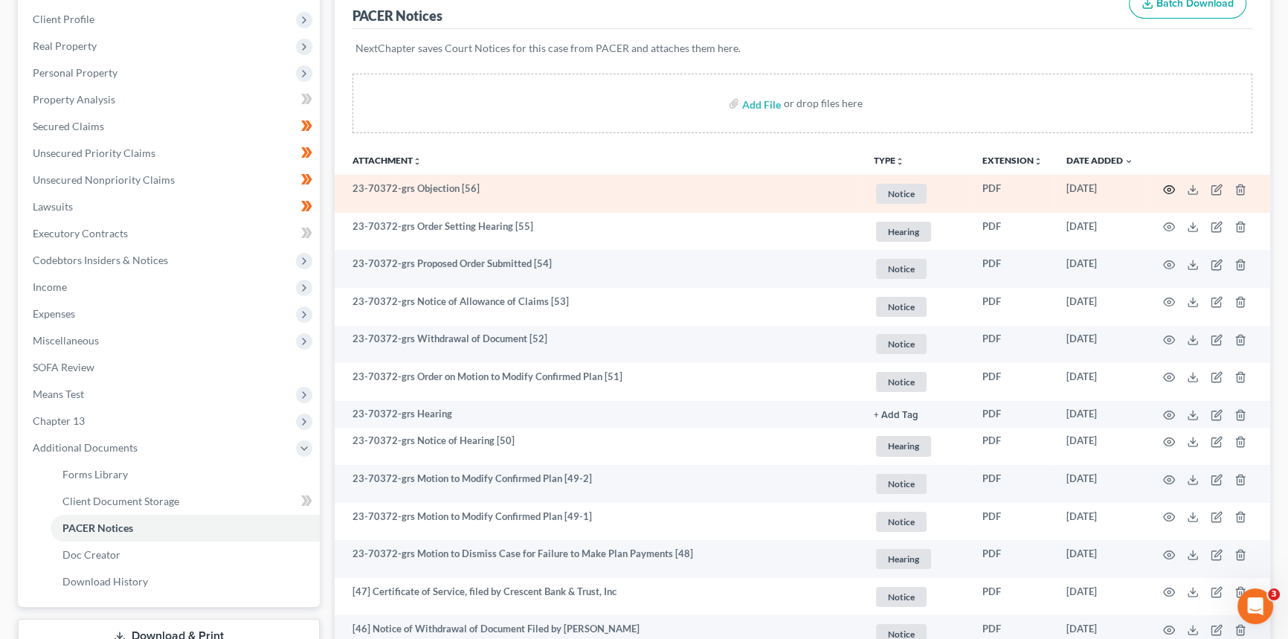
click at [1166, 186] on icon "button" at bounding box center [1170, 190] width 12 height 12
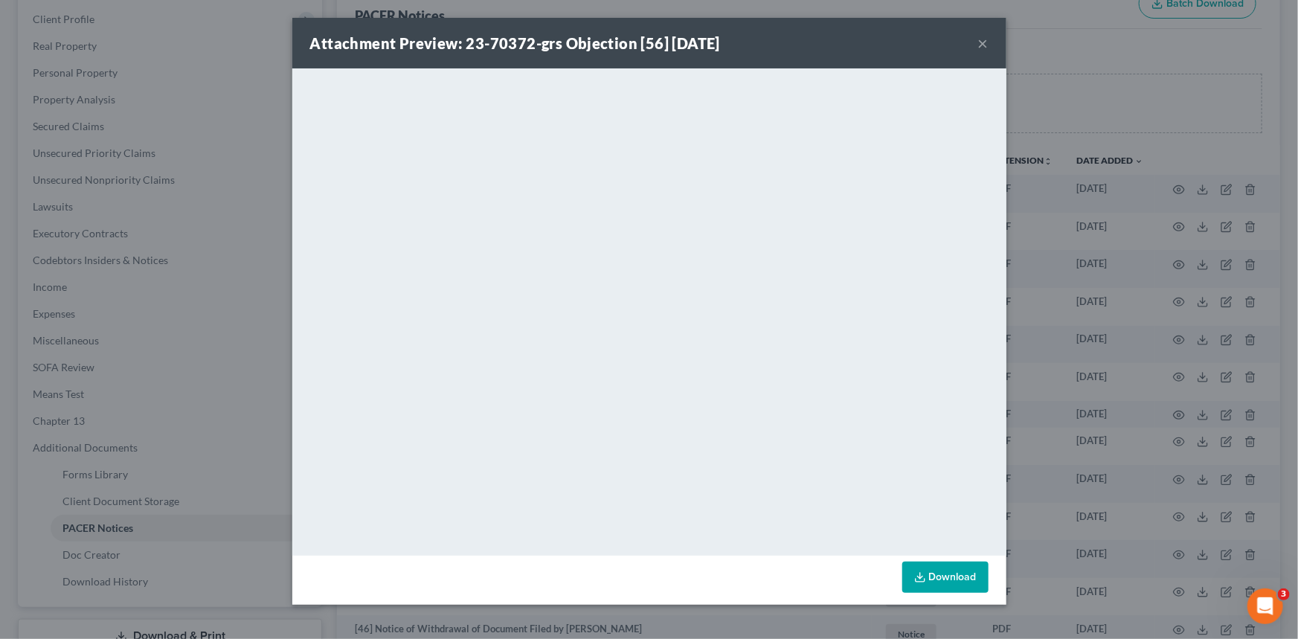
click at [981, 45] on button "×" at bounding box center [983, 43] width 10 height 18
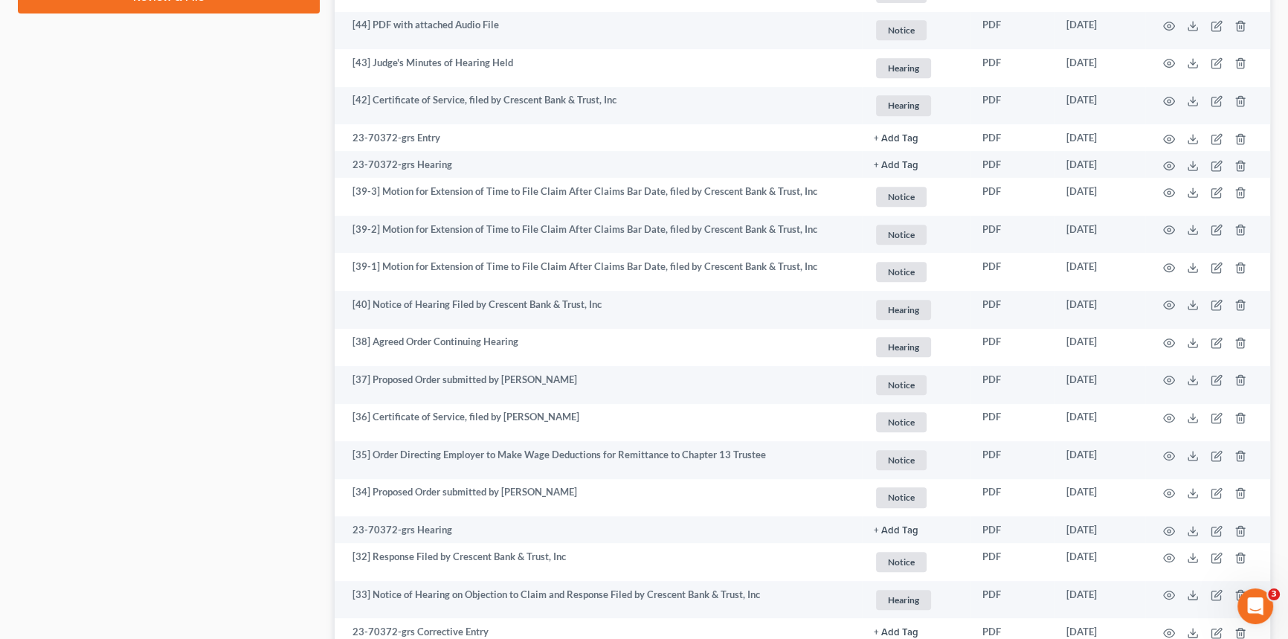
scroll to position [0, 0]
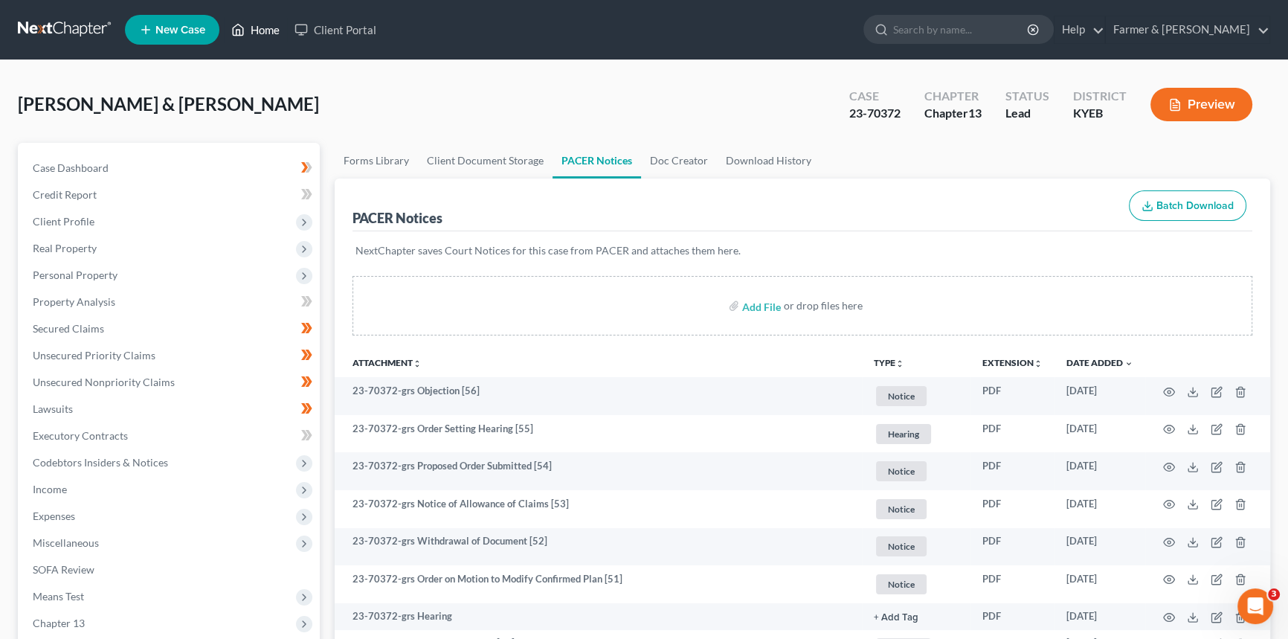
drag, startPoint x: 280, startPoint y: 30, endPoint x: 759, endPoint y: 57, distance: 479.8
click at [281, 30] on link "Home" at bounding box center [255, 29] width 63 height 27
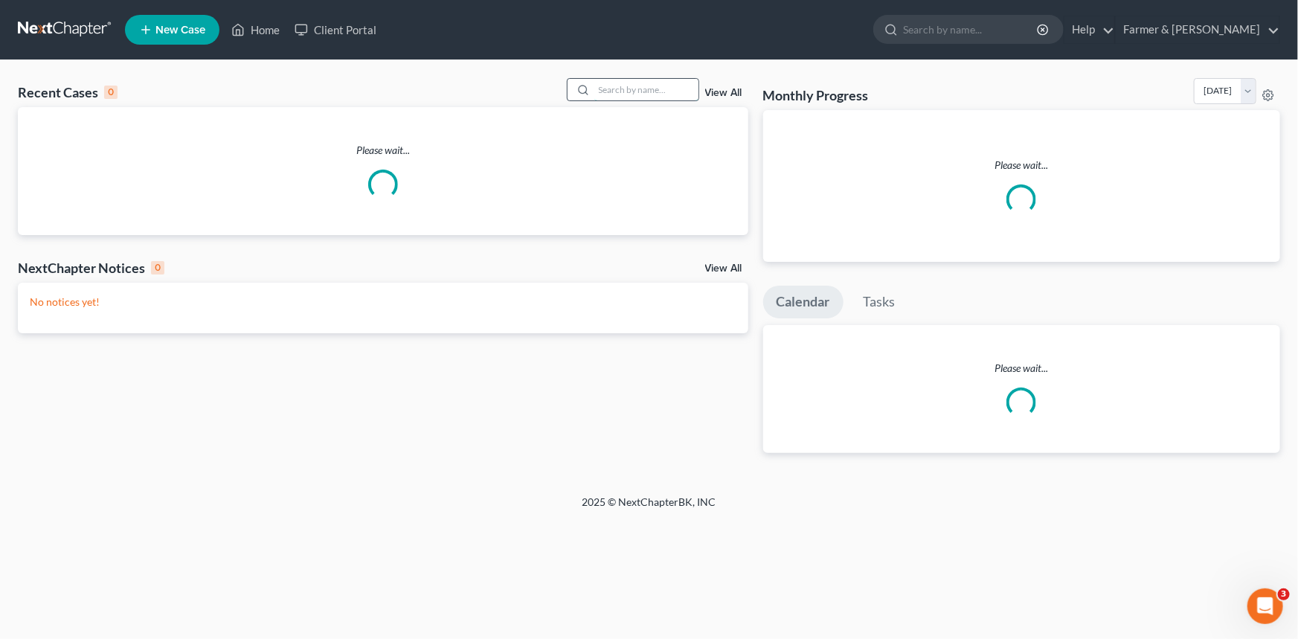
click at [666, 89] on input "search" at bounding box center [646, 90] width 104 height 22
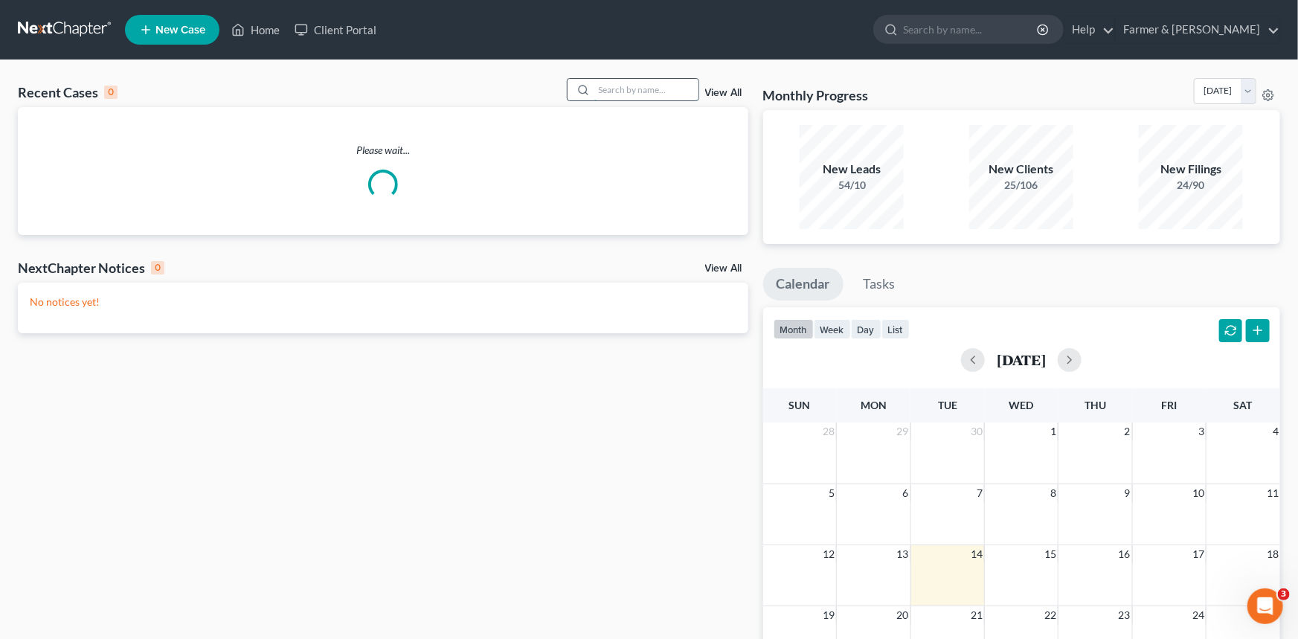
click at [666, 89] on input "search" at bounding box center [646, 90] width 104 height 22
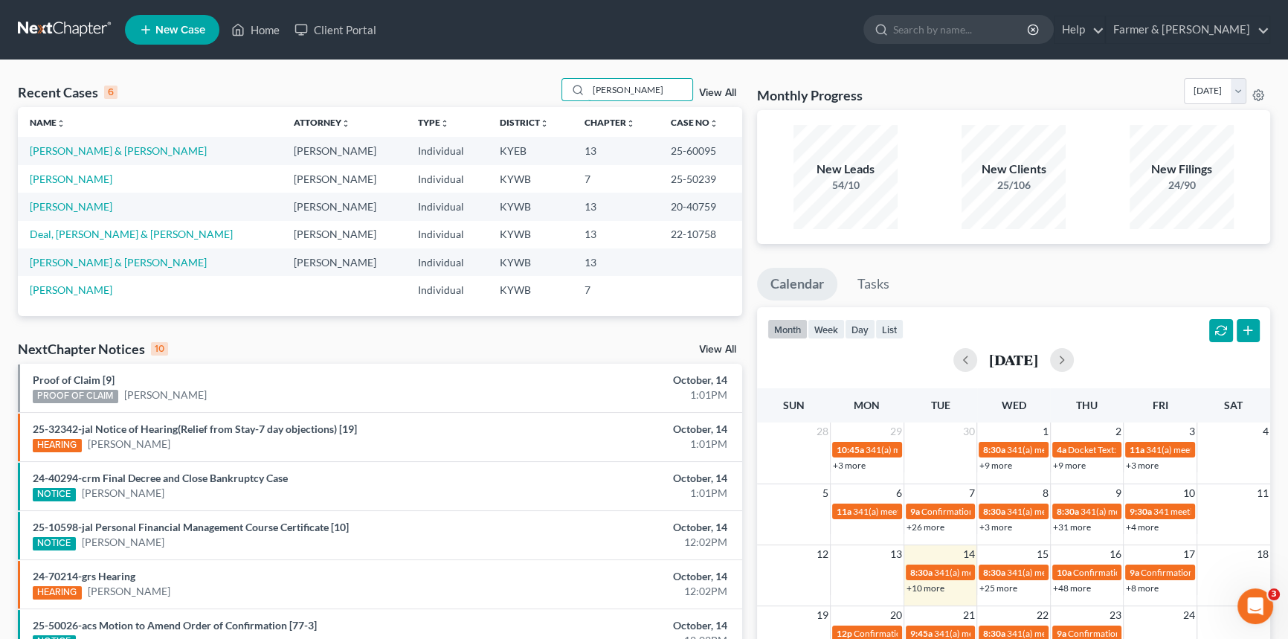
drag, startPoint x: 625, startPoint y: 89, endPoint x: 555, endPoint y: 88, distance: 69.9
click at [555, 88] on div "Recent Cases 6 [PERSON_NAME] View All" at bounding box center [380, 92] width 725 height 29
type input "[PERSON_NAME]"
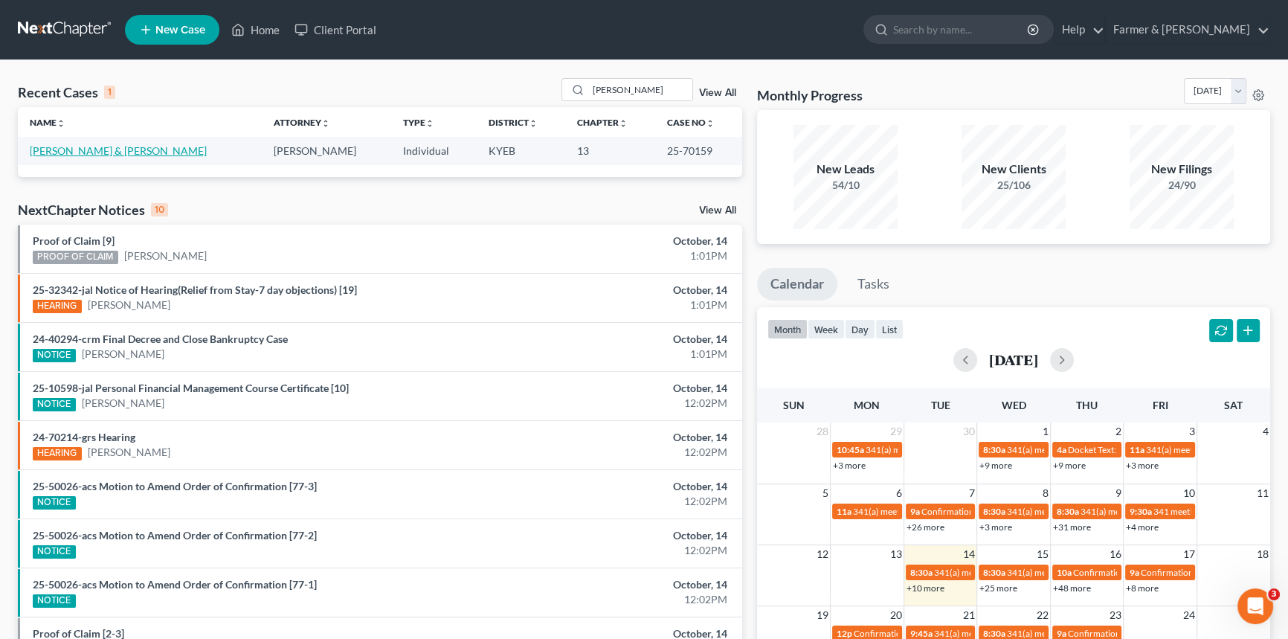
click at [102, 150] on link "[PERSON_NAME] & [PERSON_NAME]" at bounding box center [118, 150] width 177 height 13
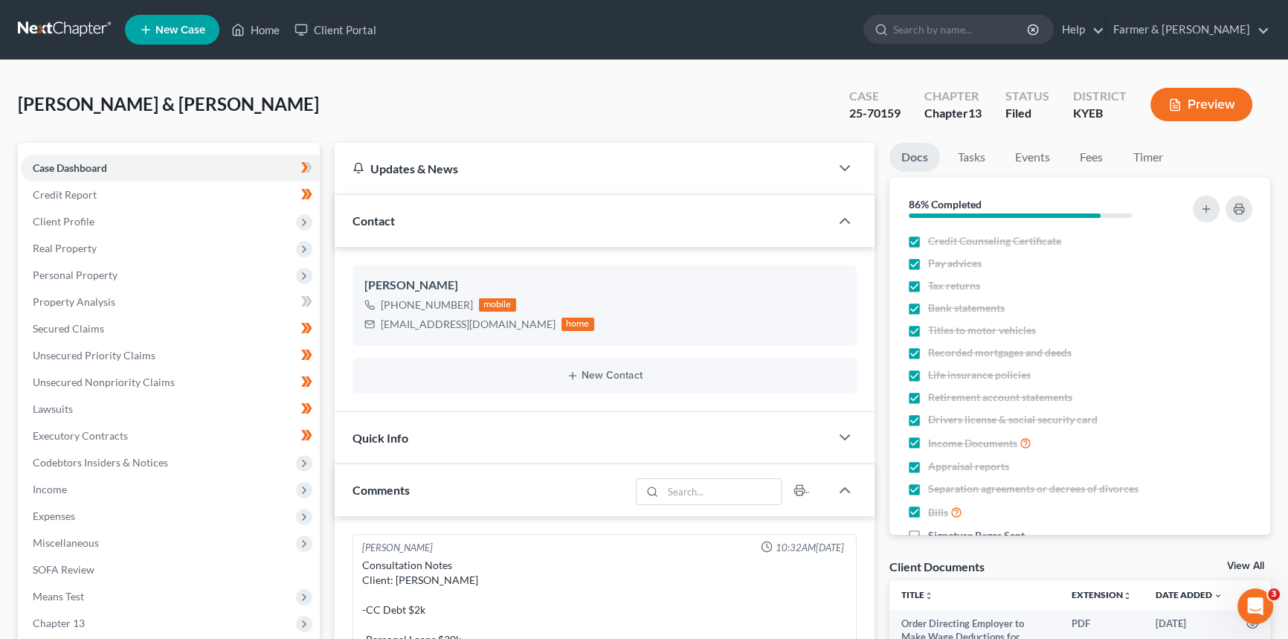
scroll to position [795, 0]
